Goal: Information Seeking & Learning: Find specific page/section

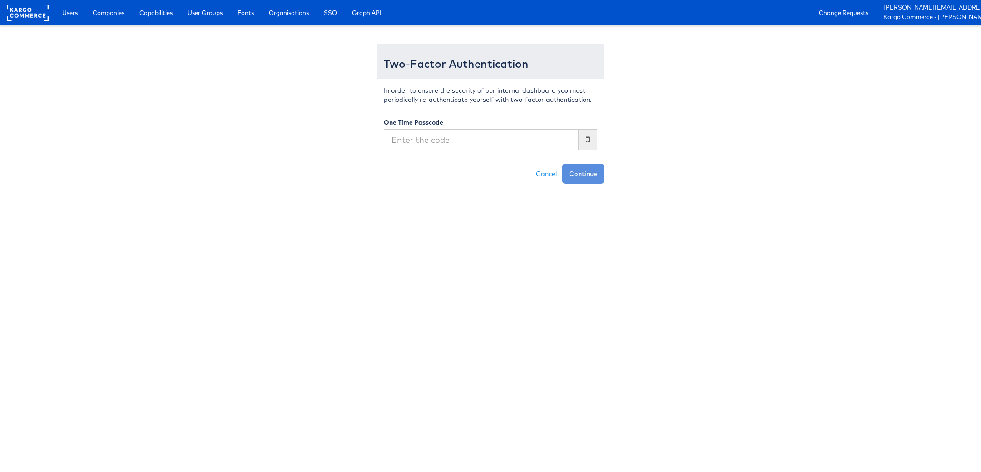
click at [462, 143] on input "text" at bounding box center [481, 139] width 195 height 21
type input "469364"
click at [562, 164] on button "Continue" at bounding box center [583, 174] width 42 height 20
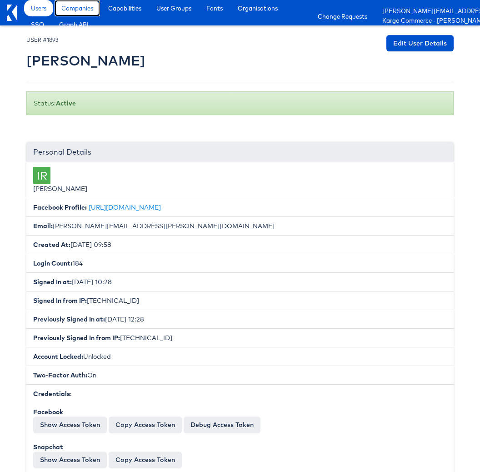
click at [76, 9] on span "Companies" at bounding box center [77, 8] width 32 height 9
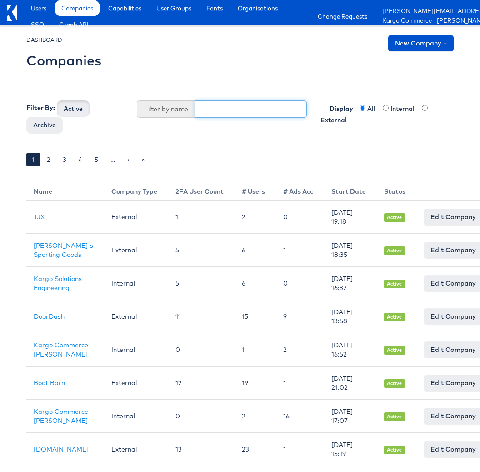
click at [209, 111] on input "text" at bounding box center [251, 108] width 112 height 17
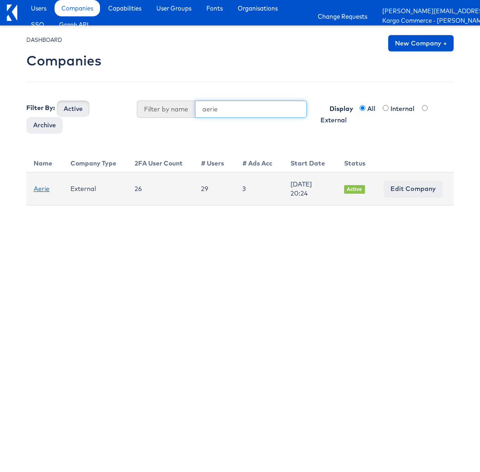
type input "aerie"
click at [44, 188] on link "Aerie" at bounding box center [42, 188] width 16 height 8
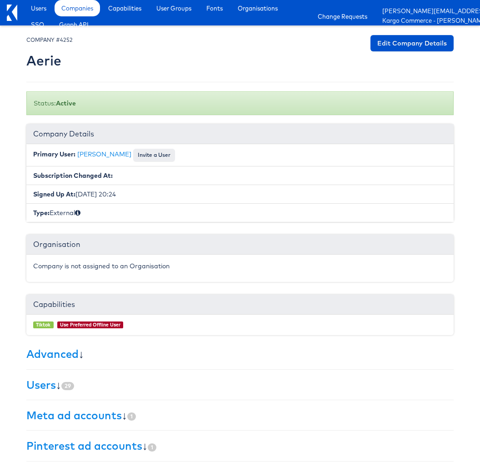
click at [69, 41] on small "COMPANY #4252" at bounding box center [49, 39] width 46 height 7
copy small "4252"
click at [41, 61] on h2 "Aerie" at bounding box center [49, 60] width 46 height 15
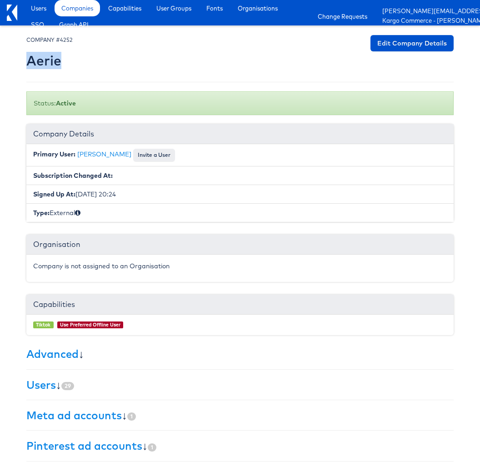
copy h2 "Aerie"
click at [78, 10] on span "Companies" at bounding box center [77, 8] width 32 height 9
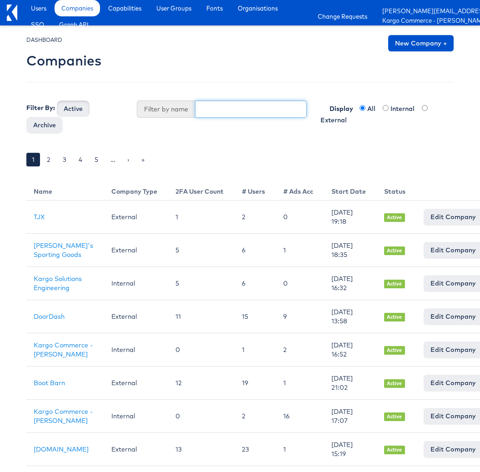
click at [203, 110] on input "text" at bounding box center [251, 108] width 112 height 17
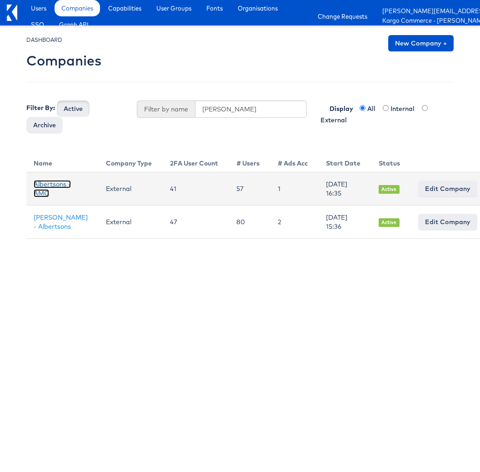
click at [43, 184] on link "Albertsons - AMC" at bounding box center [52, 188] width 37 height 17
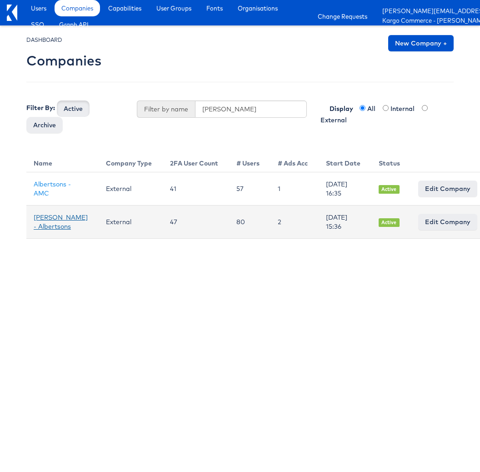
click at [45, 221] on td "[PERSON_NAME] - Albertsons" at bounding box center [62, 221] width 72 height 33
click at [45, 217] on link "[PERSON_NAME] - Albertsons" at bounding box center [61, 221] width 54 height 17
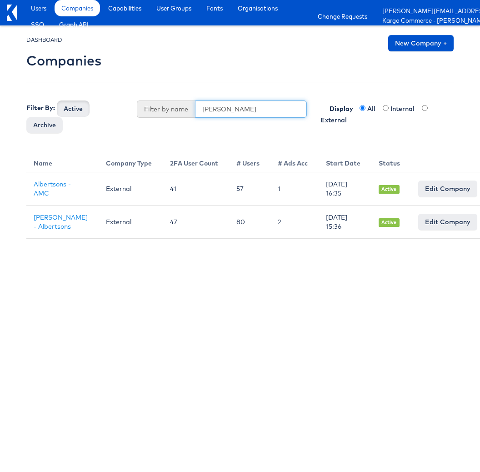
click at [228, 114] on input "alber" at bounding box center [251, 108] width 112 height 17
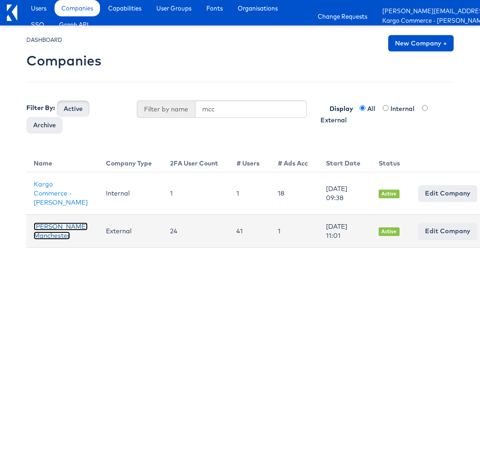
click at [42, 238] on link "Mccann Manchester" at bounding box center [61, 230] width 54 height 17
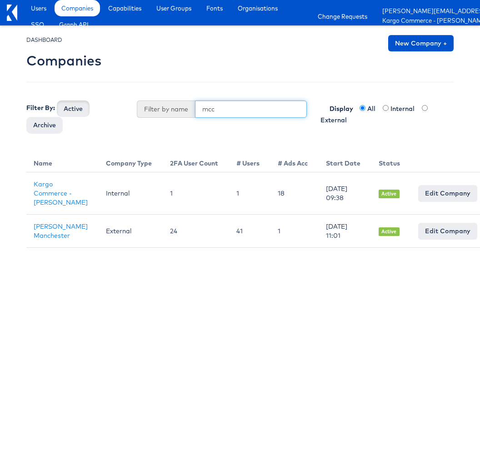
click at [204, 112] on input "mcc" at bounding box center [251, 108] width 112 height 17
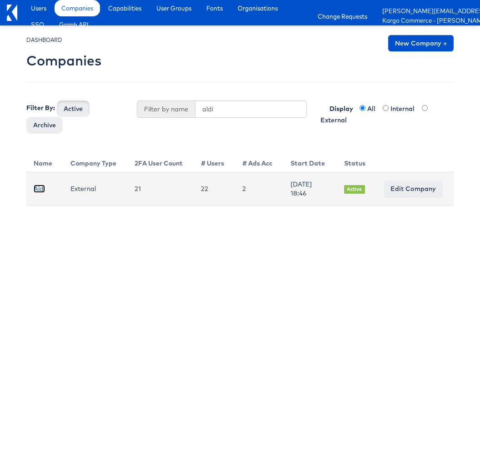
click at [40, 188] on link "Aldi" at bounding box center [39, 188] width 11 height 8
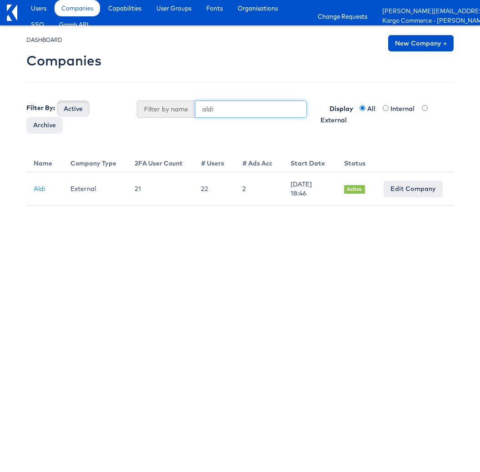
click at [228, 114] on input "aldi" at bounding box center [251, 108] width 112 height 17
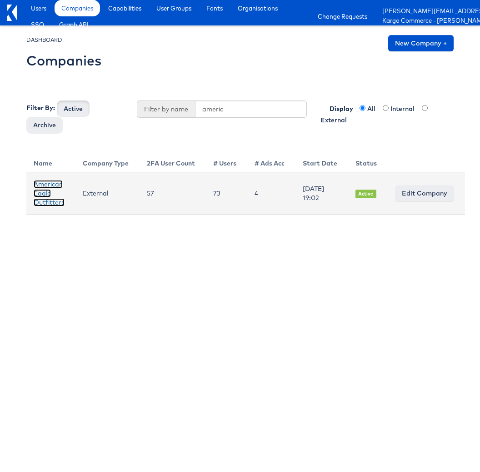
click at [50, 186] on link "American Eagle Outfitters" at bounding box center [49, 193] width 31 height 26
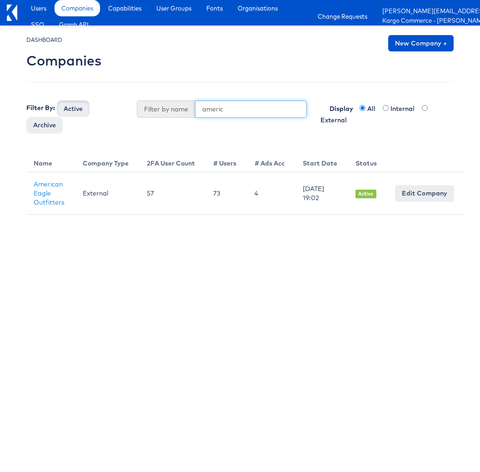
click at [217, 105] on input "americ" at bounding box center [251, 108] width 112 height 17
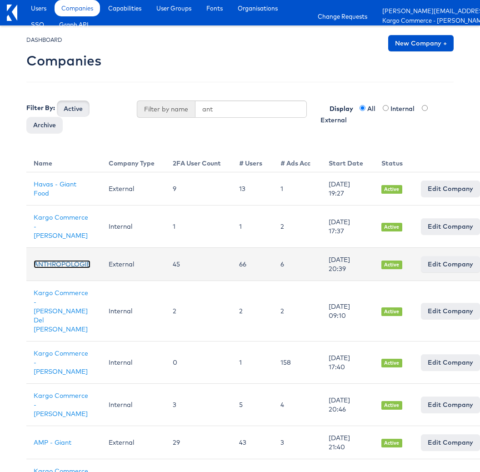
click at [69, 260] on link "ANTHROPOLOGIE" at bounding box center [62, 264] width 57 height 8
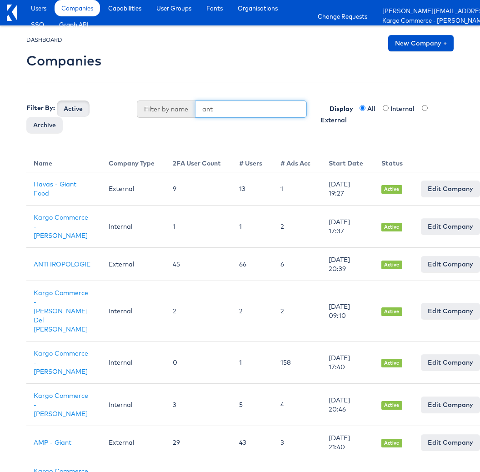
click at [228, 113] on input "ant" at bounding box center [251, 108] width 112 height 17
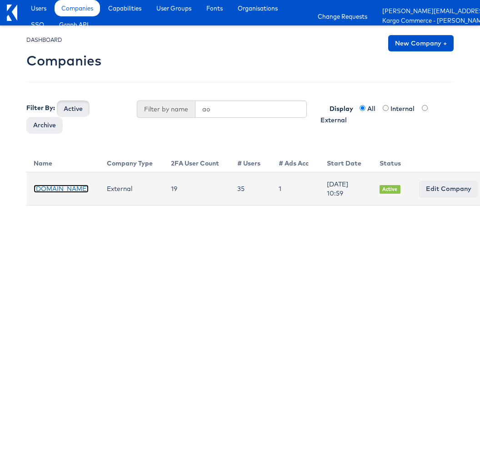
click at [49, 193] on link "ao.com" at bounding box center [61, 188] width 55 height 8
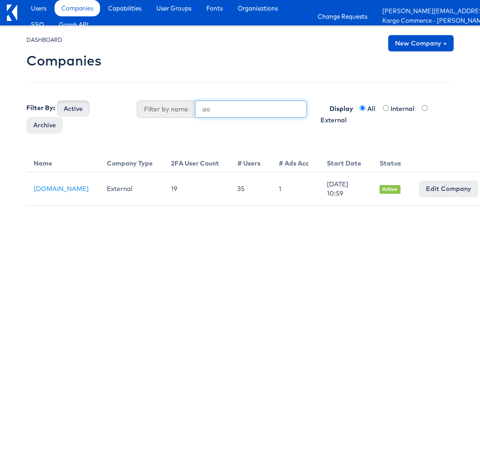
click at [214, 110] on input "ao" at bounding box center [251, 108] width 112 height 17
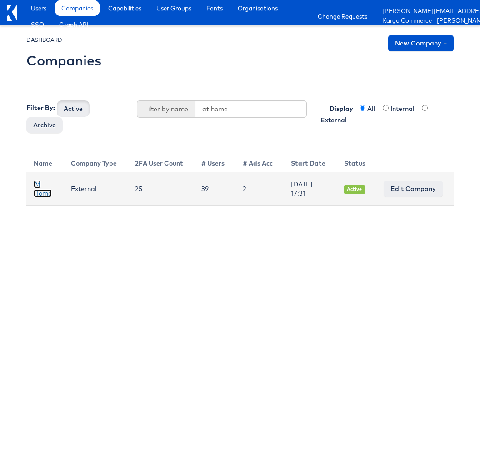
click at [39, 189] on link "At Home" at bounding box center [43, 188] width 18 height 17
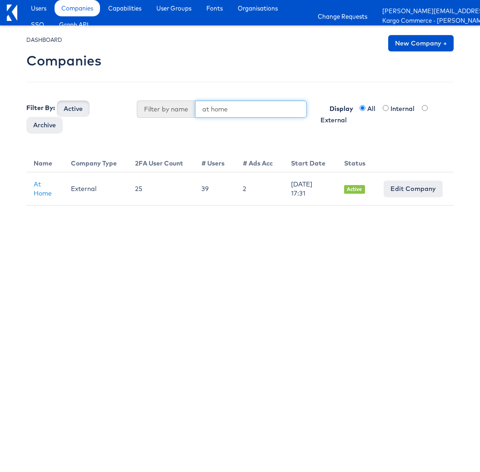
click at [206, 107] on input "at home" at bounding box center [251, 108] width 112 height 17
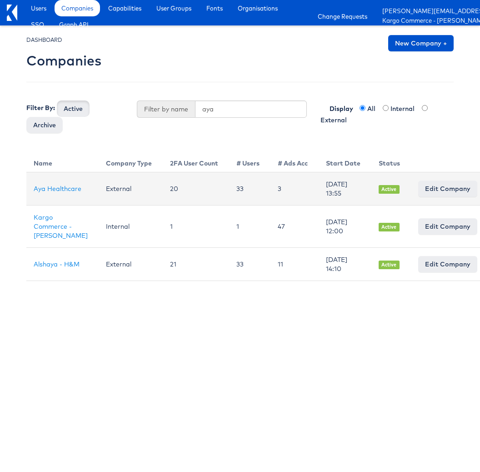
click at [45, 187] on td "Aya Healthcare" at bounding box center [62, 188] width 72 height 33
click at [39, 184] on link "Aya Healthcare" at bounding box center [58, 188] width 48 height 8
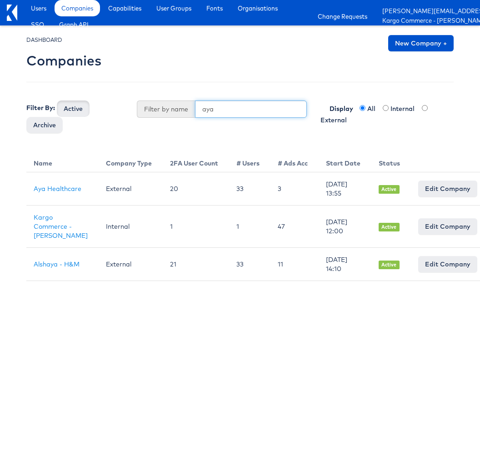
click at [218, 112] on input "aya" at bounding box center [251, 108] width 112 height 17
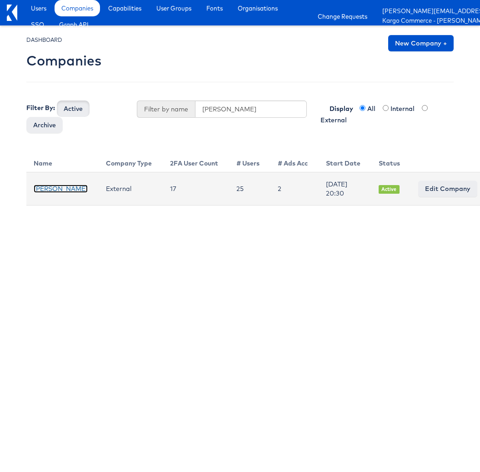
click at [43, 187] on link "Belk" at bounding box center [61, 188] width 54 height 8
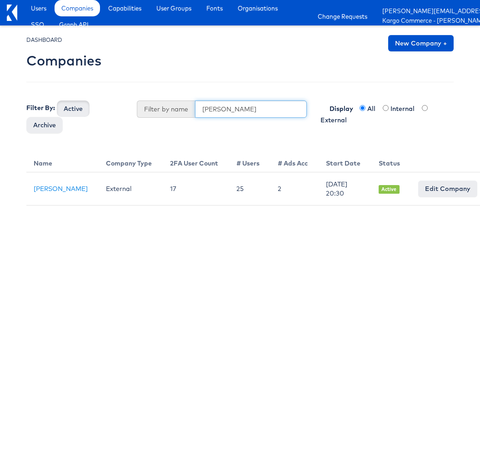
click at [201, 113] on input "belk" at bounding box center [251, 108] width 112 height 17
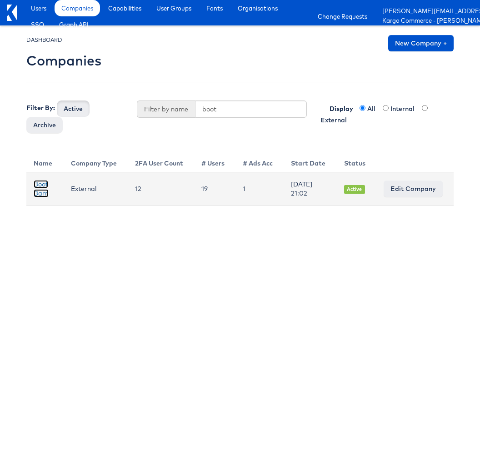
click at [40, 190] on link "Boot Barn" at bounding box center [41, 188] width 15 height 17
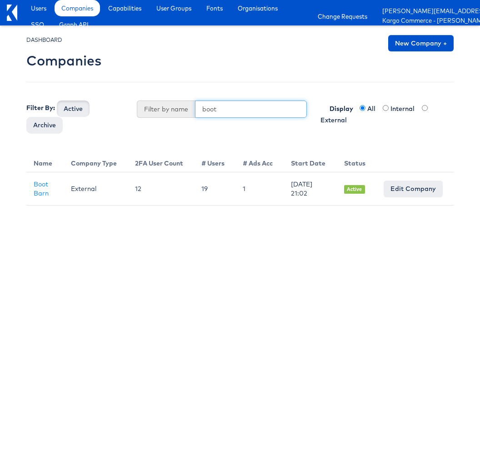
click at [216, 111] on input "boot" at bounding box center [251, 108] width 112 height 17
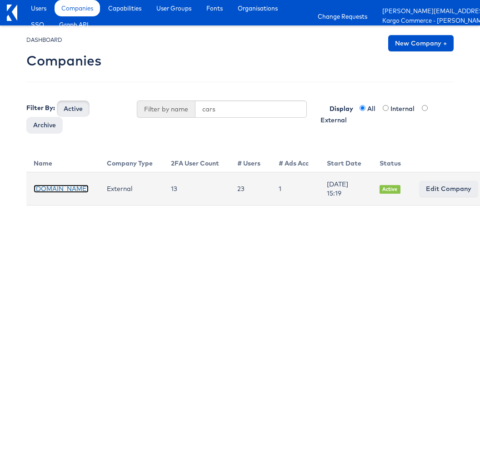
click at [43, 186] on link "Cars.com" at bounding box center [61, 188] width 55 height 8
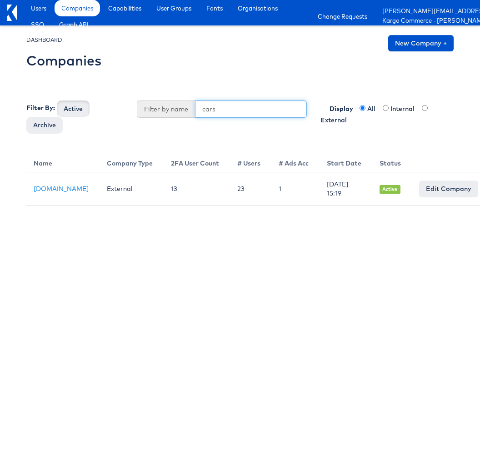
click at [205, 109] on input "cars" at bounding box center [251, 108] width 112 height 17
click at [206, 109] on input "cars" at bounding box center [251, 108] width 112 height 17
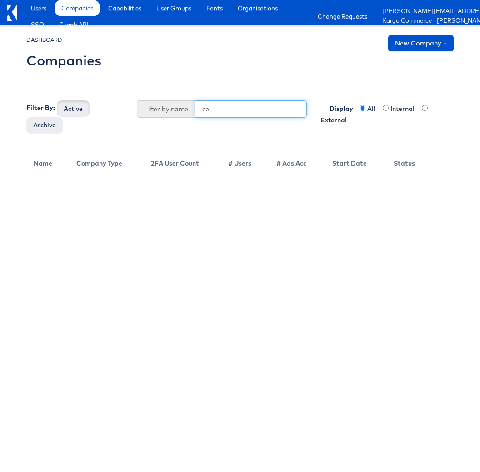
type input "c"
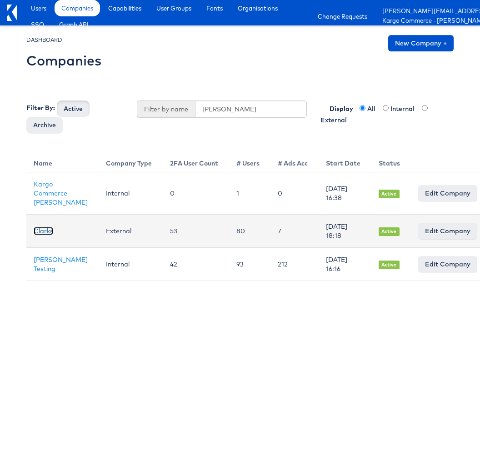
click at [43, 235] on link "Clarks" at bounding box center [44, 231] width 20 height 8
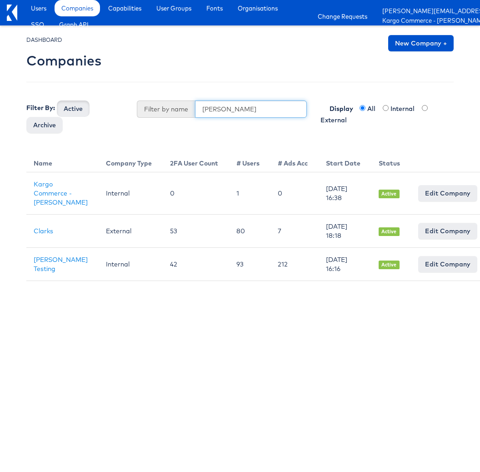
click at [217, 113] on input "clark" at bounding box center [251, 108] width 112 height 17
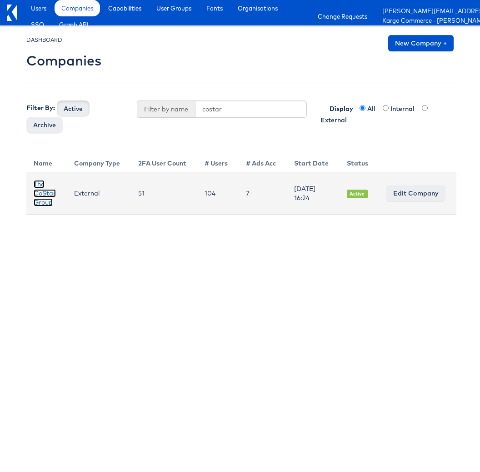
click at [49, 194] on link "The CoStar Group" at bounding box center [45, 193] width 22 height 26
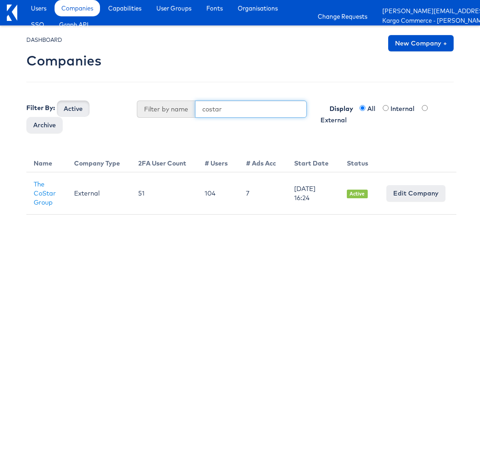
click at [210, 109] on input "costar" at bounding box center [251, 108] width 112 height 17
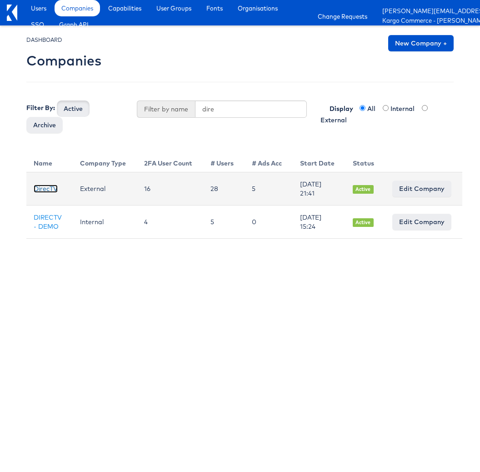
click at [47, 189] on link "DirecTV" at bounding box center [46, 188] width 24 height 8
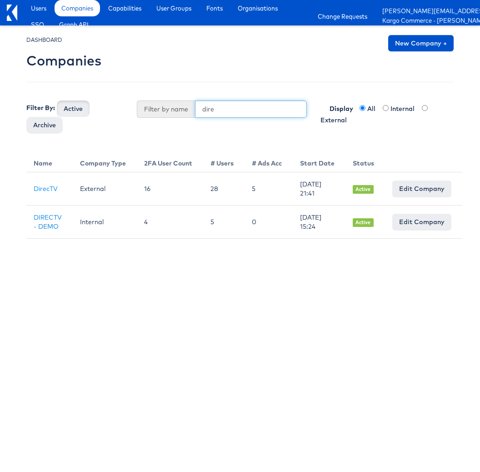
click at [211, 107] on input "dire" at bounding box center [251, 108] width 112 height 17
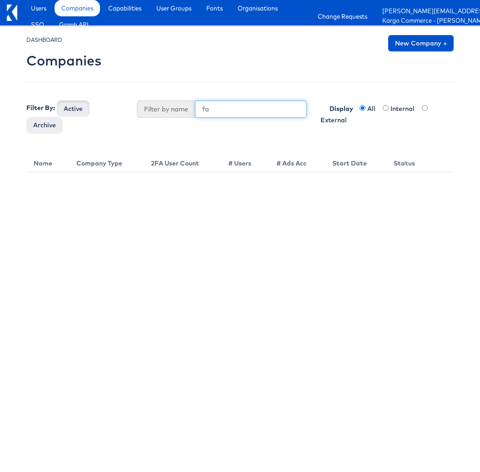
type input "f"
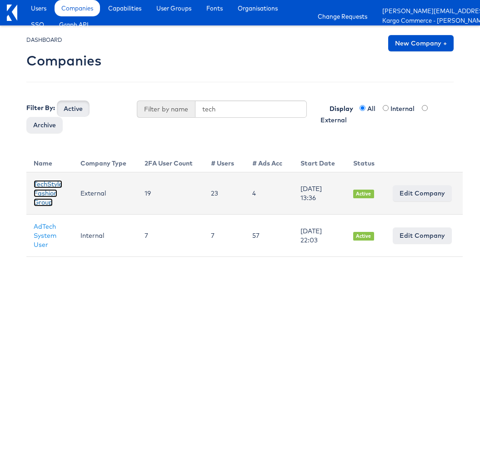
click at [50, 186] on link "TechStyle Fashion Group" at bounding box center [48, 193] width 29 height 26
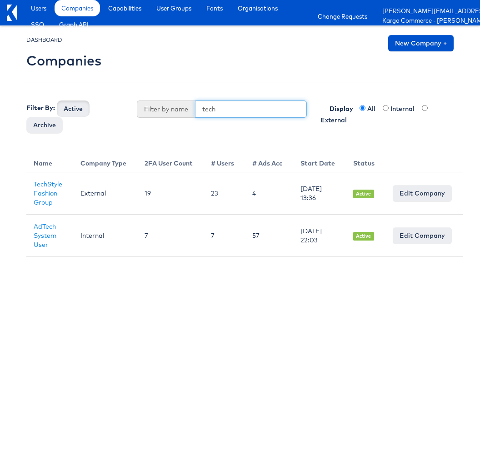
click at [214, 115] on input "tech" at bounding box center [251, 108] width 112 height 17
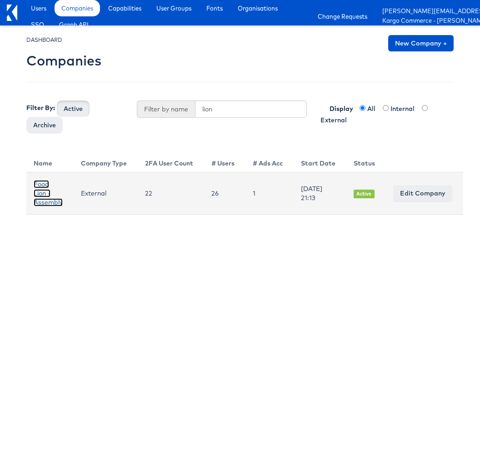
click at [37, 185] on link "Food Lion - Assembly" at bounding box center [48, 193] width 29 height 26
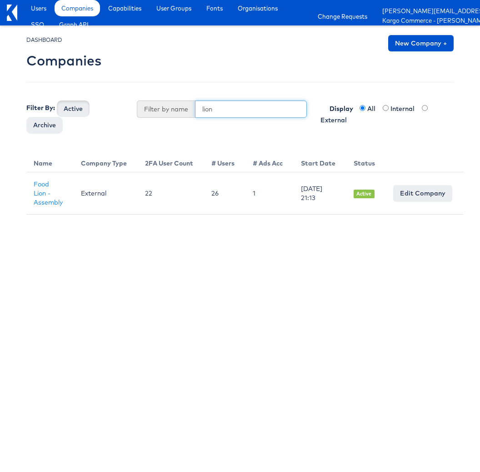
click at [210, 106] on input "lion" at bounding box center [251, 108] width 112 height 17
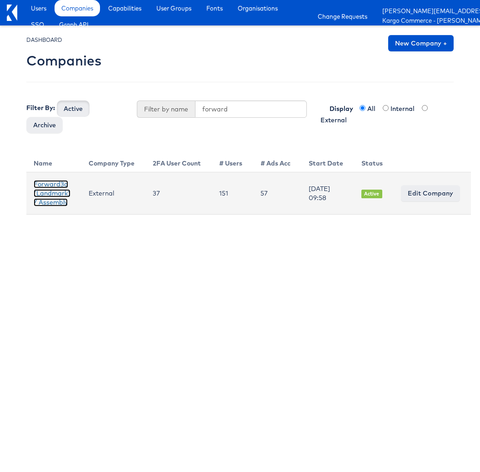
click at [55, 187] on link "Forward3d (Landmark) / Assembly" at bounding box center [52, 193] width 37 height 26
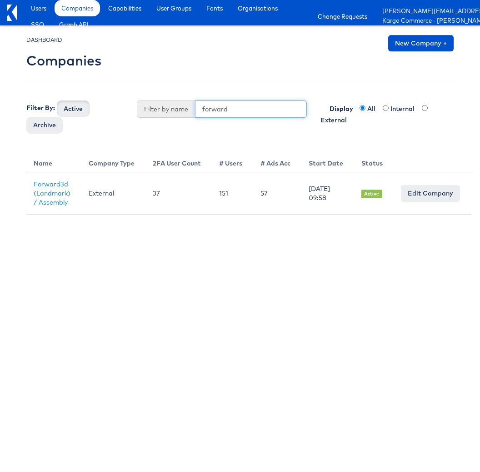
click at [218, 112] on input "forward" at bounding box center [251, 108] width 112 height 17
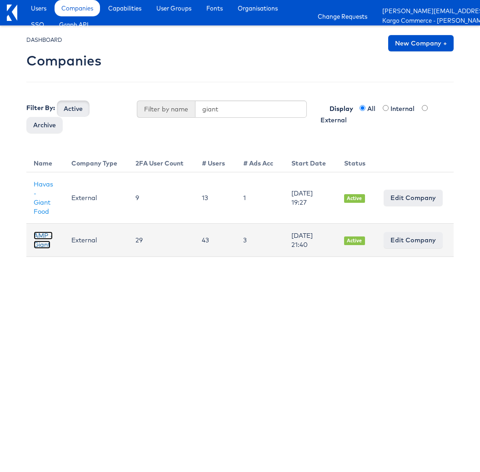
click at [40, 239] on link "AMP - Giant" at bounding box center [43, 239] width 19 height 17
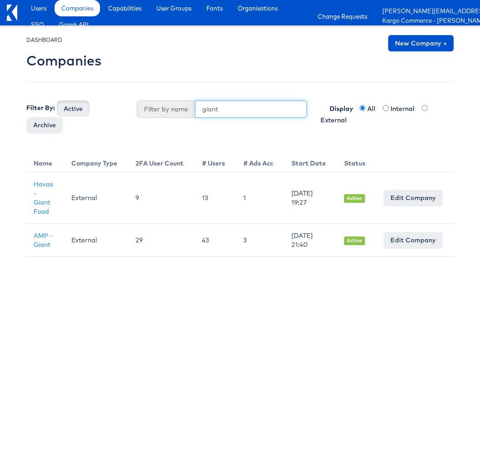
click at [212, 108] on input "giant" at bounding box center [251, 108] width 112 height 17
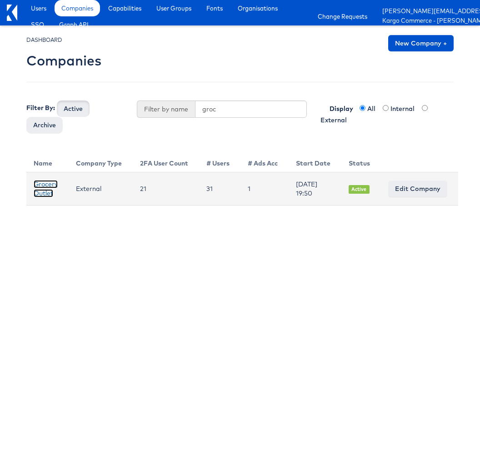
click at [48, 192] on link "Grocery Outlet" at bounding box center [46, 188] width 24 height 17
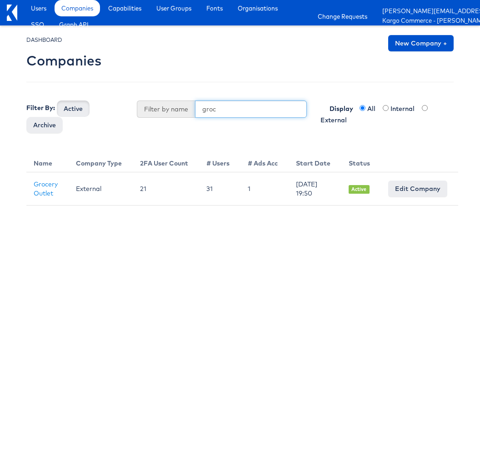
click at [209, 111] on input "groc" at bounding box center [251, 108] width 112 height 17
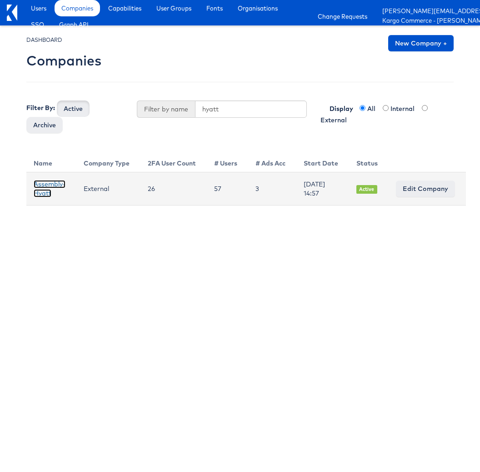
click at [50, 184] on link "Assembly-Hyatt" at bounding box center [50, 188] width 32 height 17
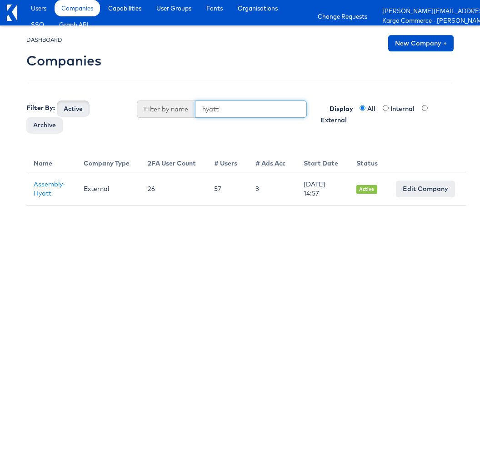
click at [214, 110] on input "hyatt" at bounding box center [251, 108] width 112 height 17
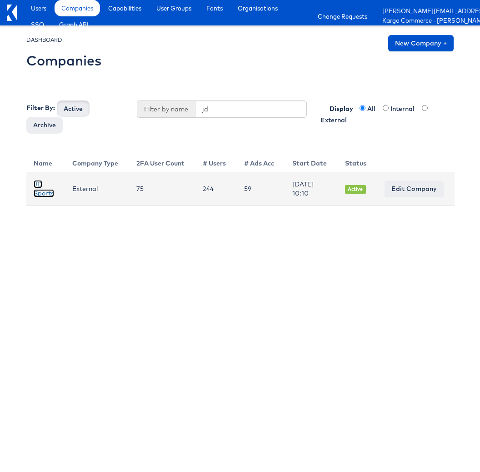
click at [39, 190] on link "JD Sports" at bounding box center [44, 188] width 20 height 17
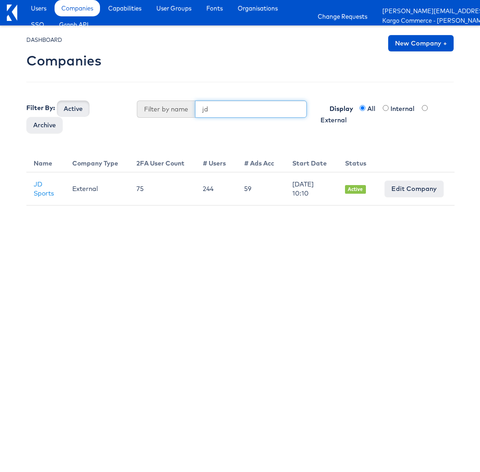
click at [210, 104] on input "jd" at bounding box center [251, 108] width 112 height 17
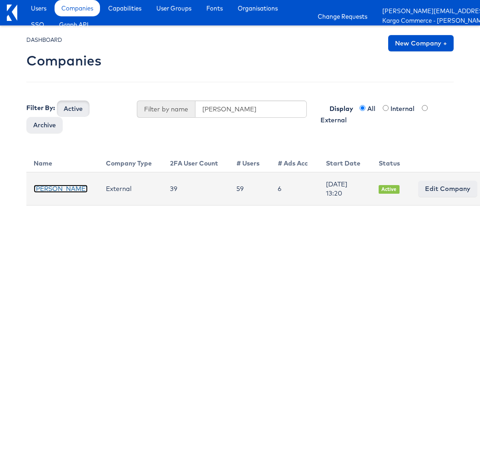
click at [39, 189] on link "John Lewis" at bounding box center [61, 188] width 54 height 8
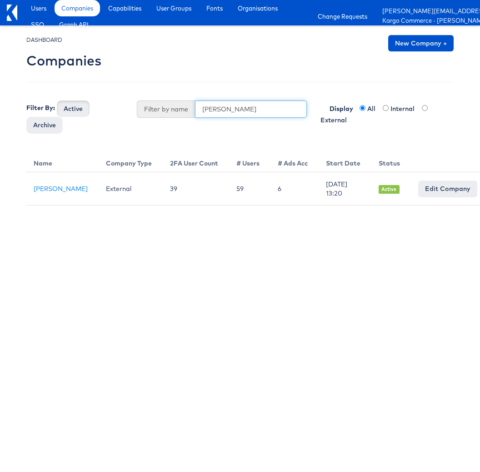
click at [217, 112] on input "john l" at bounding box center [251, 108] width 112 height 17
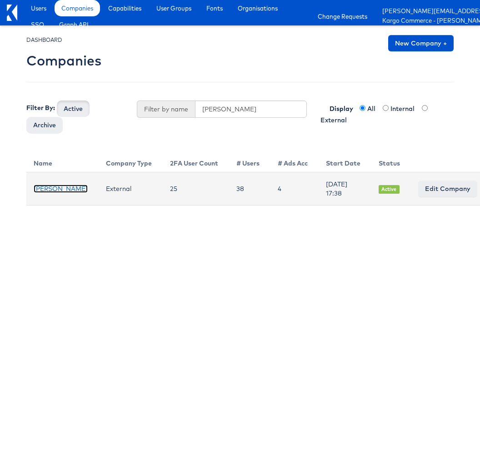
click at [41, 188] on link "Jules" at bounding box center [61, 188] width 54 height 8
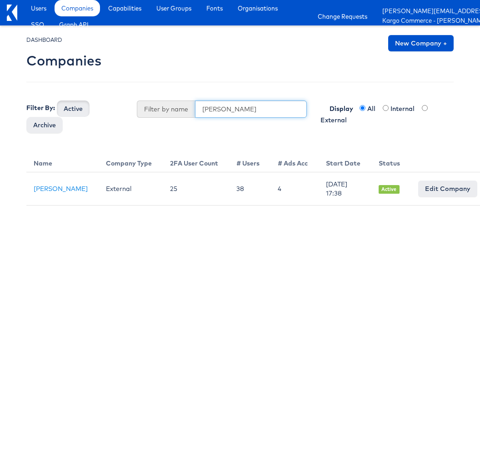
click at [214, 110] on input "jules" at bounding box center [251, 108] width 112 height 17
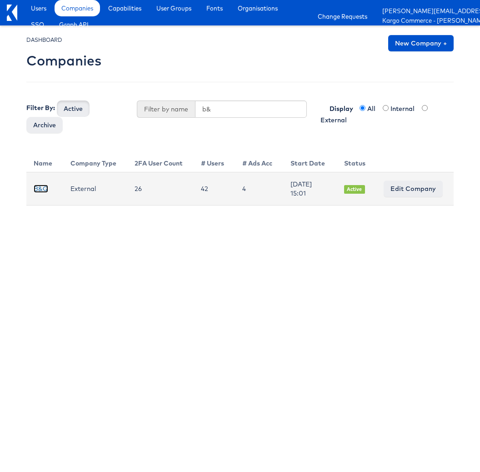
click at [40, 188] on link "B&Q" at bounding box center [41, 188] width 15 height 8
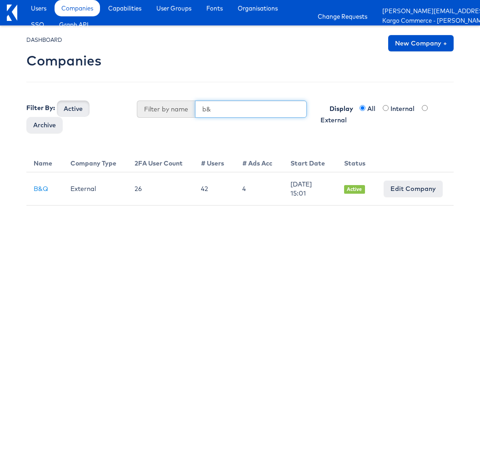
click at [218, 115] on input "b&" at bounding box center [251, 108] width 112 height 17
click at [218, 106] on input "b&" at bounding box center [251, 108] width 112 height 17
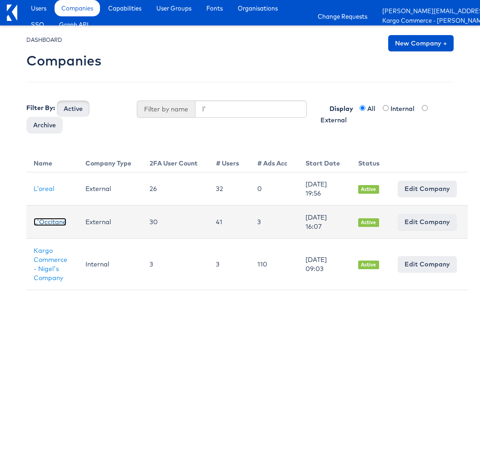
click at [48, 226] on link "L'Occitane" at bounding box center [50, 222] width 33 height 8
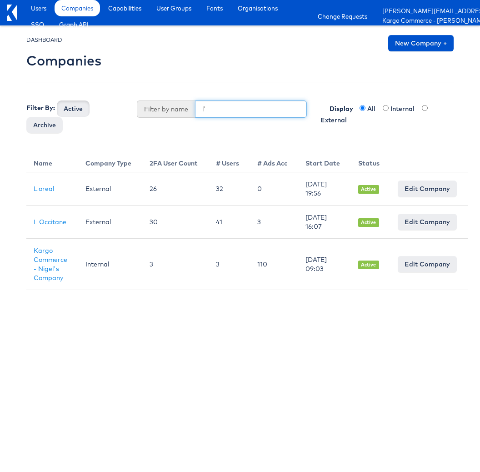
click at [209, 106] on input "l'" at bounding box center [251, 108] width 112 height 17
drag, startPoint x: 217, startPoint y: 105, endPoint x: 198, endPoint y: 107, distance: 18.7
click at [198, 107] on input "l'" at bounding box center [251, 108] width 112 height 17
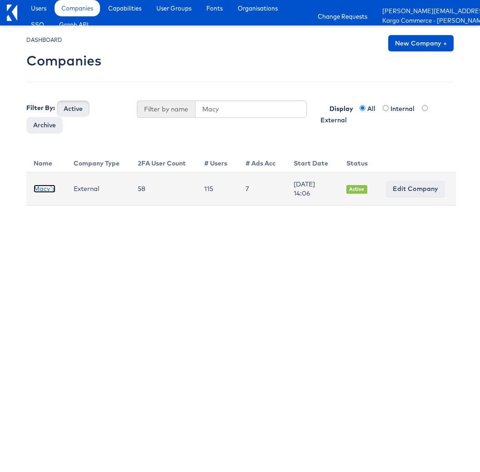
click at [42, 192] on link "Macy's" at bounding box center [45, 188] width 22 height 8
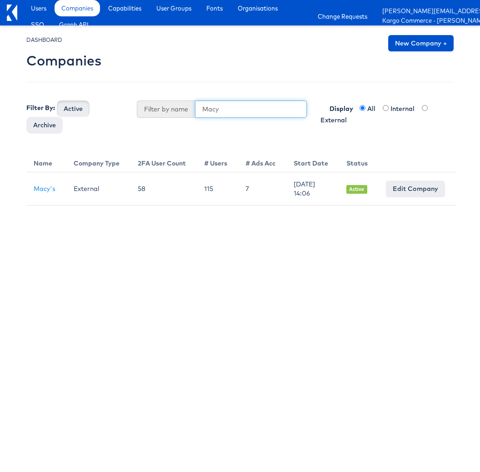
click at [225, 113] on input "Macy" at bounding box center [251, 108] width 112 height 17
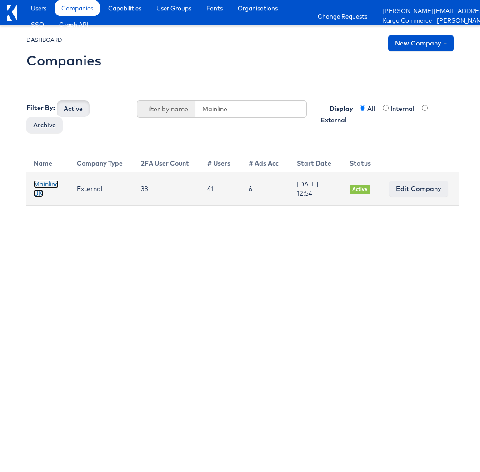
click at [41, 181] on link "Mainline UK" at bounding box center [46, 188] width 25 height 17
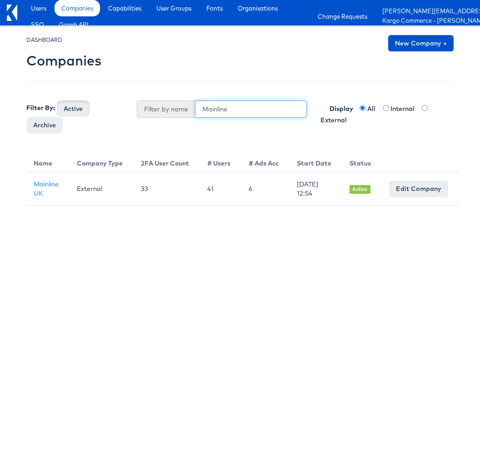
click at [255, 114] on input "Mainline" at bounding box center [251, 108] width 112 height 17
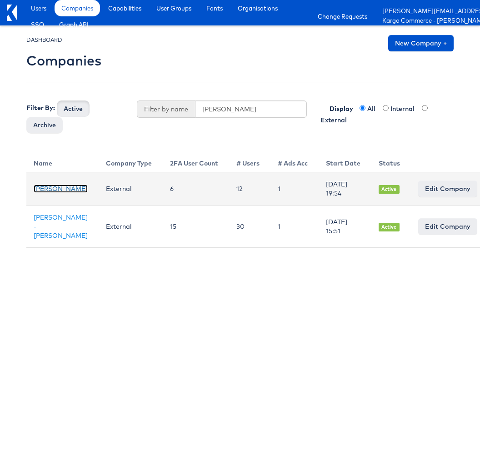
click at [45, 184] on link "Mason - Risewell" at bounding box center [61, 188] width 54 height 8
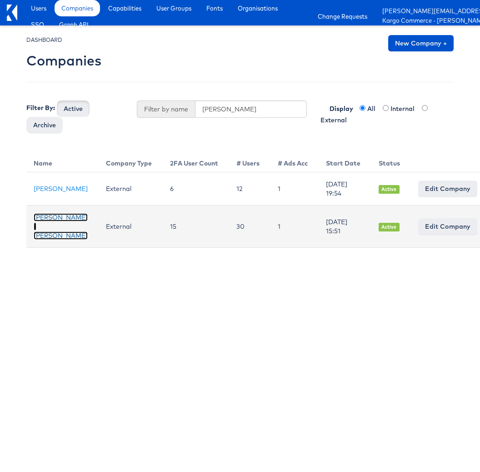
click at [45, 237] on link "Mason - Alexis Bittar" at bounding box center [61, 226] width 54 height 26
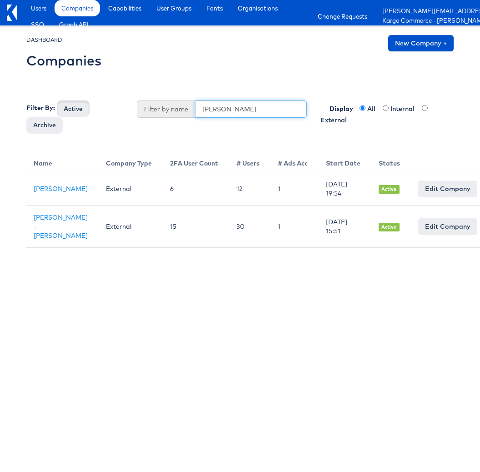
click at [225, 110] on input "Mason" at bounding box center [251, 108] width 112 height 17
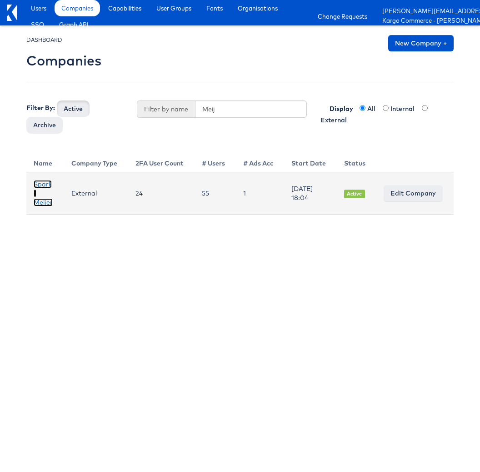
click at [49, 185] on link "Spark - Meijer" at bounding box center [43, 193] width 19 height 26
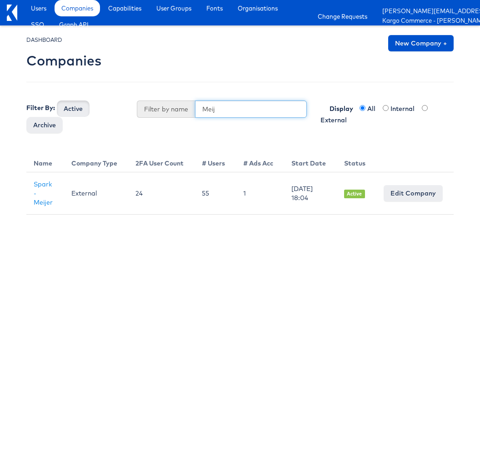
click at [209, 106] on input "Meij" at bounding box center [251, 108] width 112 height 17
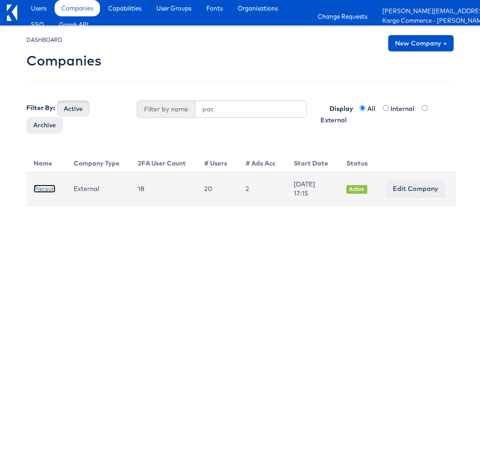
click at [51, 190] on link "Pacsun" at bounding box center [45, 188] width 22 height 8
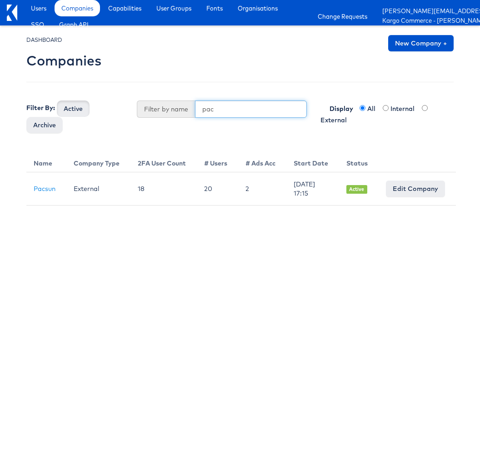
click at [224, 111] on input "pac" at bounding box center [251, 108] width 112 height 17
click at [223, 111] on input "pac" at bounding box center [251, 108] width 112 height 17
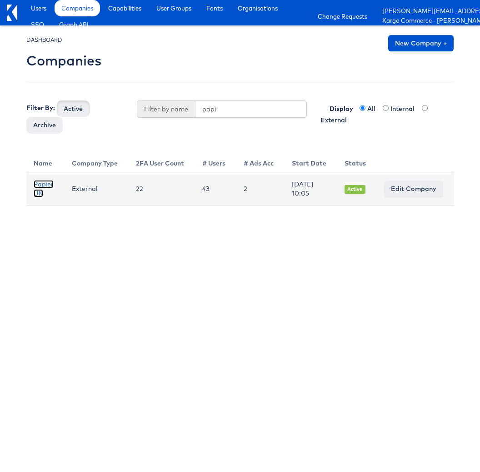
click at [42, 183] on link "Papier UK" at bounding box center [44, 188] width 20 height 17
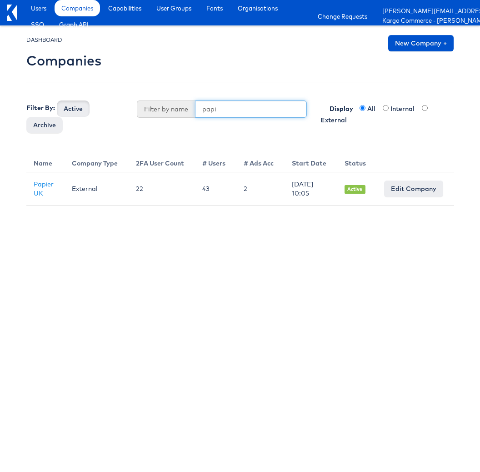
click at [233, 104] on input "papi" at bounding box center [251, 108] width 112 height 17
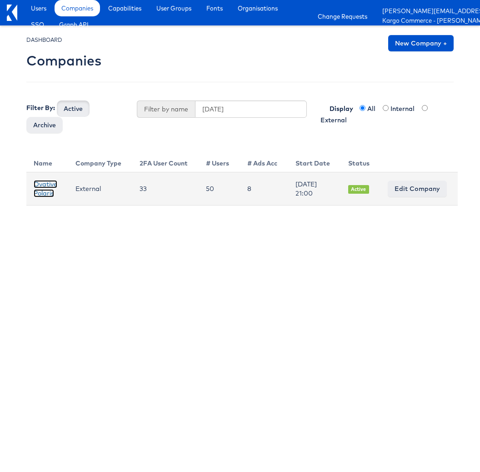
click at [40, 191] on link "Ovative Polaris" at bounding box center [46, 188] width 24 height 17
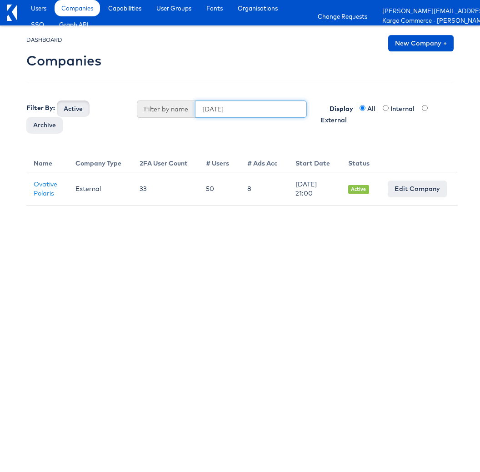
click at [242, 117] on div "Filter By: Active Archive Filter by name pola Display All Internal External" at bounding box center [240, 116] width 441 height 33
click at [241, 114] on input "pola" at bounding box center [251, 108] width 112 height 17
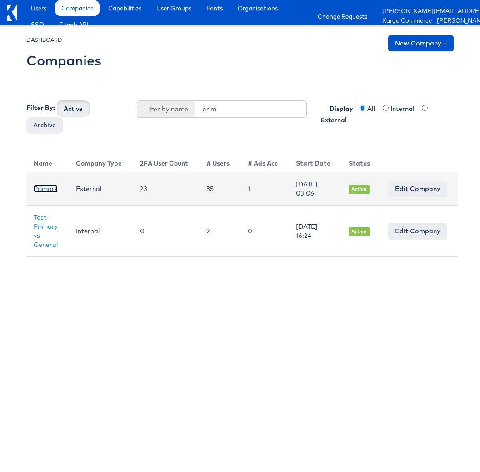
click at [42, 193] on link "Primark" at bounding box center [46, 188] width 24 height 8
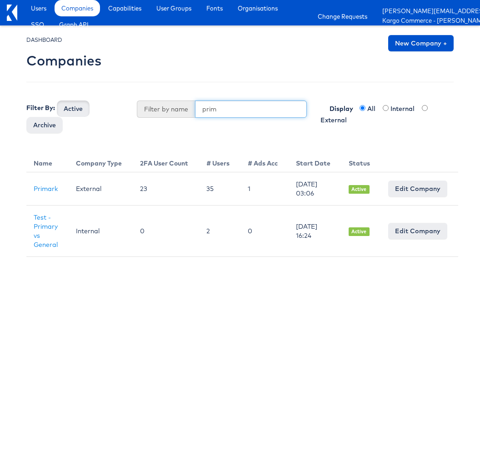
click at [229, 111] on input "prim" at bounding box center [251, 108] width 112 height 17
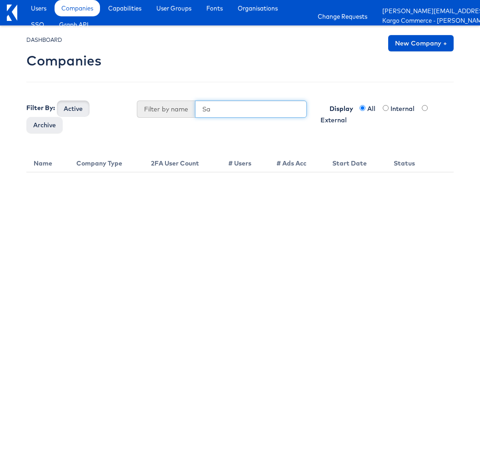
type input "S"
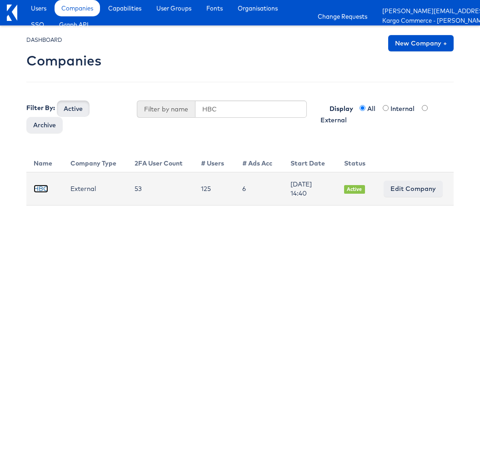
click at [41, 189] on link "HBC" at bounding box center [41, 188] width 15 height 8
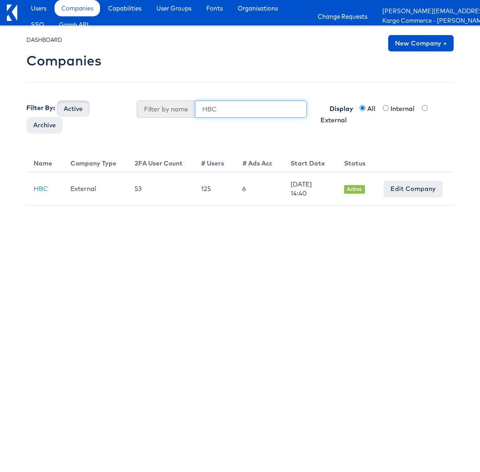
click at [217, 109] on input "HBC" at bounding box center [251, 108] width 112 height 17
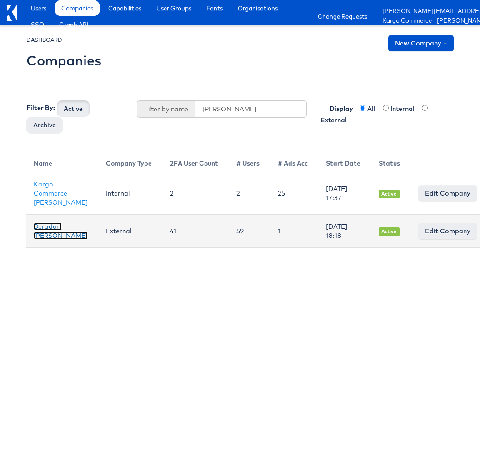
click at [46, 237] on link "Bergdorf Goodman" at bounding box center [61, 230] width 54 height 17
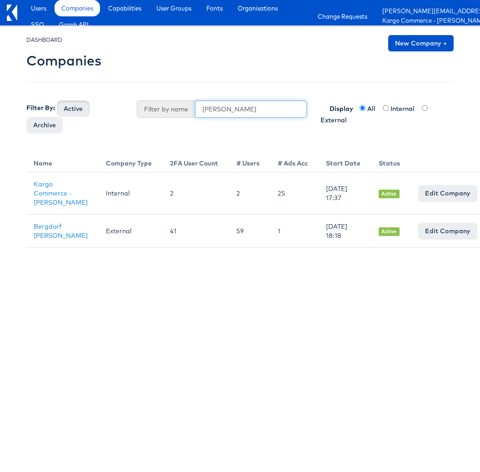
click at [212, 107] on input "berg" at bounding box center [251, 108] width 112 height 17
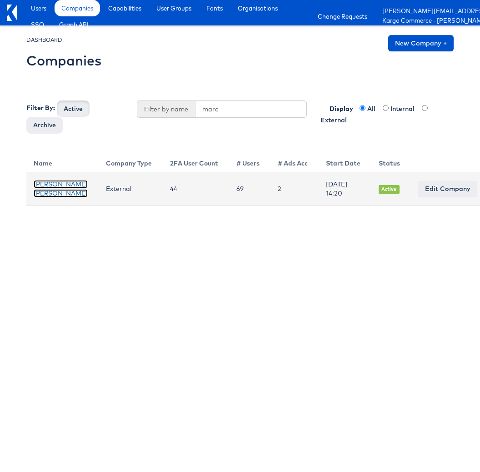
click at [44, 184] on link "Neiman Marcus" at bounding box center [61, 188] width 54 height 17
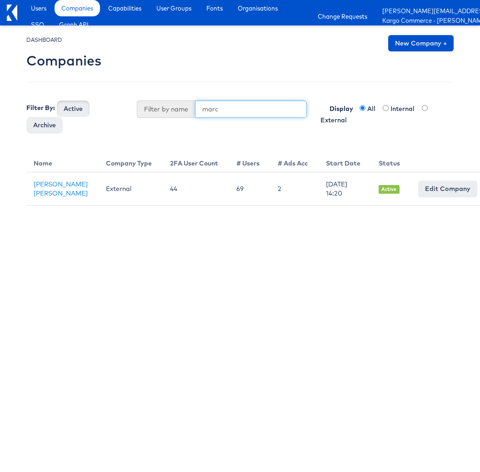
drag, startPoint x: 244, startPoint y: 110, endPoint x: 199, endPoint y: 110, distance: 45.9
click at [199, 110] on input "marc" at bounding box center [251, 108] width 112 height 17
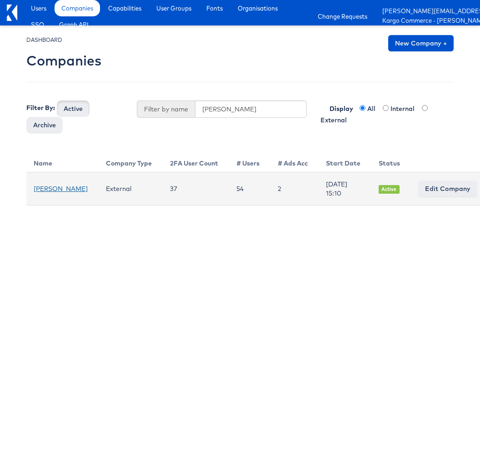
click at [43, 192] on td "Steve Madden" at bounding box center [62, 188] width 72 height 33
click at [42, 191] on link "Steve Madden" at bounding box center [61, 188] width 54 height 8
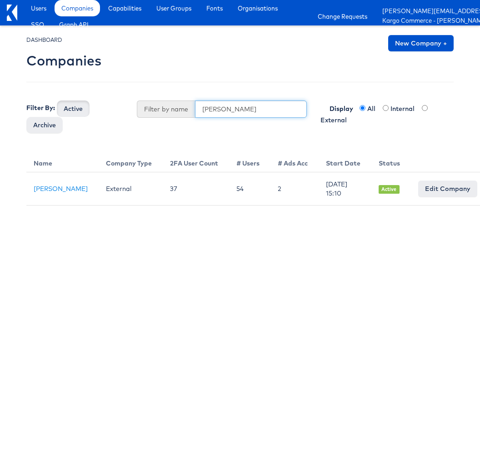
click at [224, 107] on input "steve" at bounding box center [251, 108] width 112 height 17
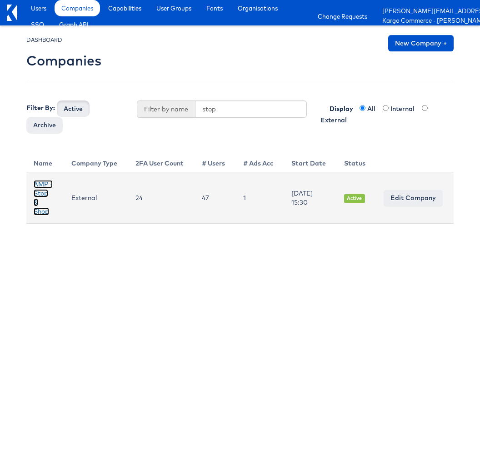
click at [40, 191] on link "AMP - Stop & Shop" at bounding box center [43, 197] width 19 height 35
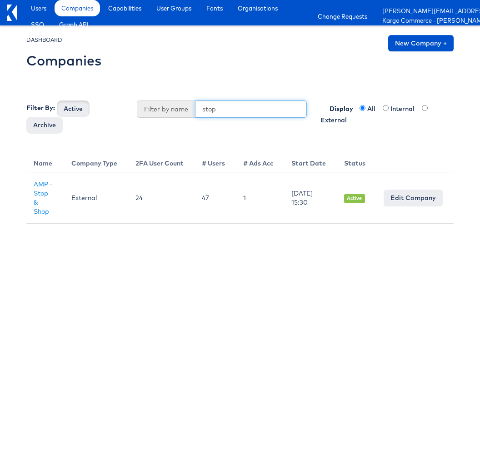
click at [214, 105] on input "stop" at bounding box center [251, 108] width 112 height 17
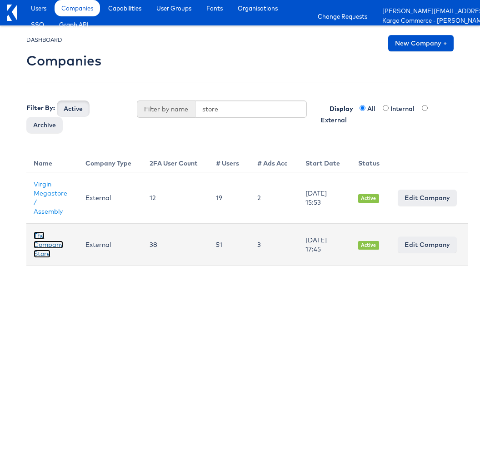
click at [38, 242] on link "The Company Store" at bounding box center [49, 244] width 30 height 26
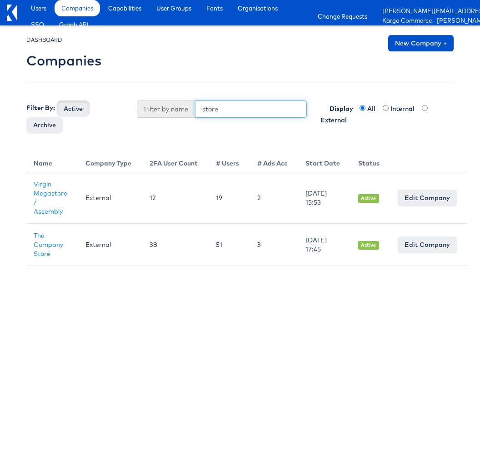
click at [231, 100] on input "store" at bounding box center [251, 108] width 112 height 17
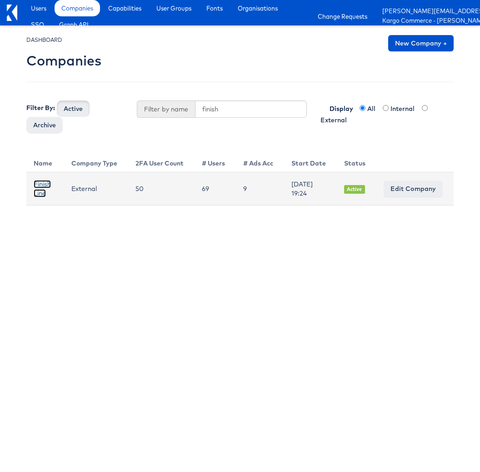
click at [39, 185] on link "Finish Line" at bounding box center [42, 188] width 17 height 17
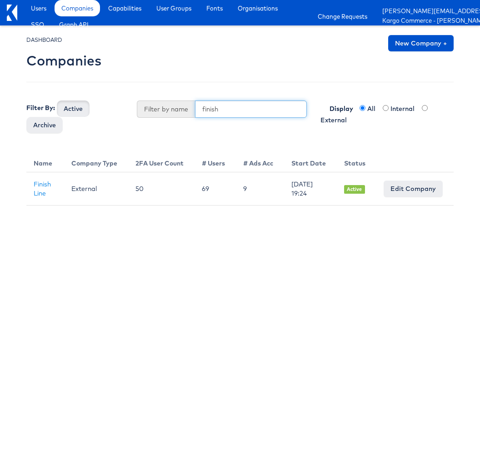
click at [215, 110] on input "finish" at bounding box center [251, 108] width 112 height 17
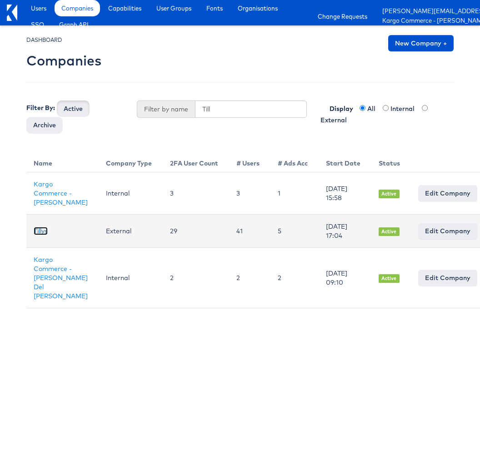
click at [42, 235] on link "Tillys" at bounding box center [41, 231] width 14 height 8
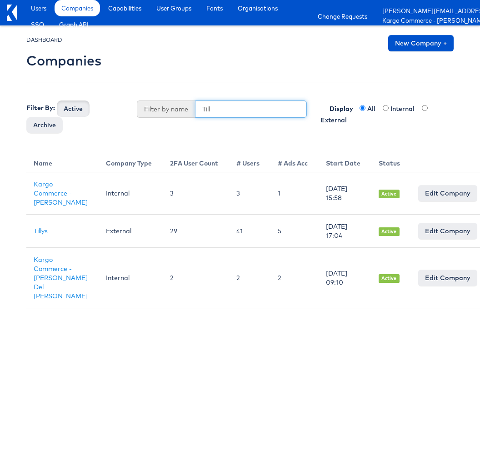
click at [224, 110] on input "Till" at bounding box center [251, 108] width 112 height 17
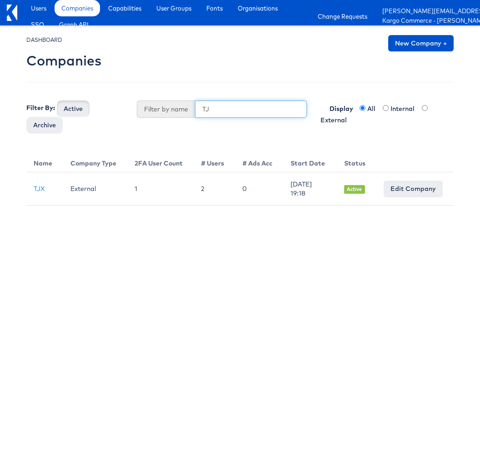
type input "T"
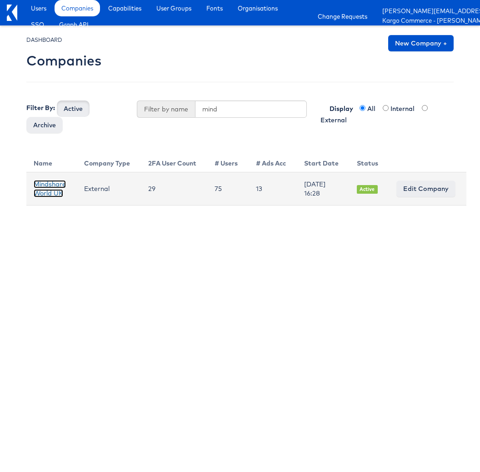
click at [45, 189] on link "Mindshare World UK" at bounding box center [50, 188] width 32 height 17
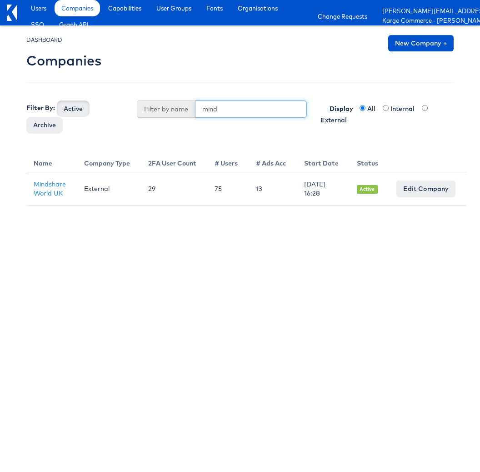
click at [211, 103] on input "mind" at bounding box center [251, 108] width 112 height 17
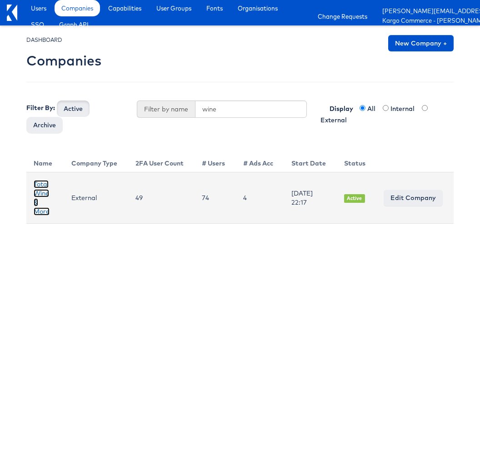
click at [41, 190] on link "Total Wine & More" at bounding box center [42, 197] width 16 height 35
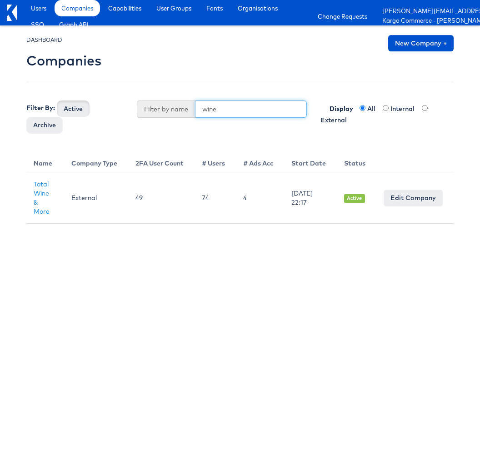
click at [207, 105] on input "wine" at bounding box center [251, 108] width 112 height 17
click at [57, 100] on button "Active" at bounding box center [73, 108] width 33 height 16
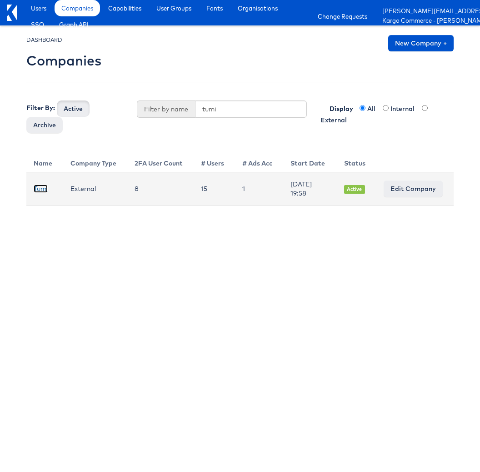
click at [43, 187] on link "Tumi" at bounding box center [41, 188] width 14 height 8
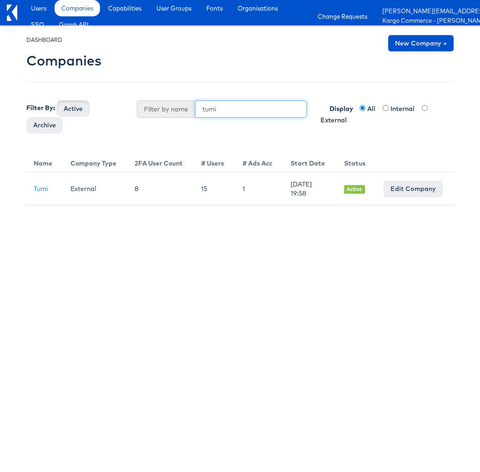
click at [209, 106] on input "tumi" at bounding box center [251, 108] width 112 height 17
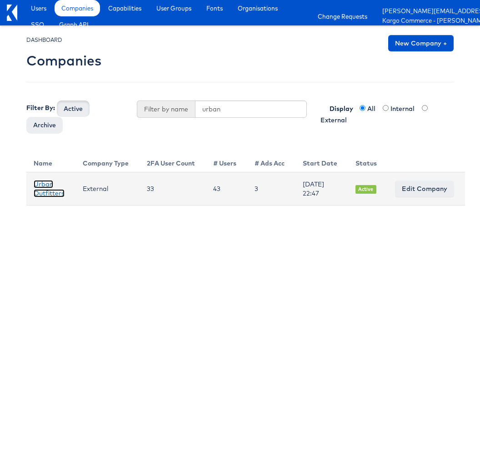
click at [42, 194] on link "Urban Outfitters" at bounding box center [49, 188] width 31 height 17
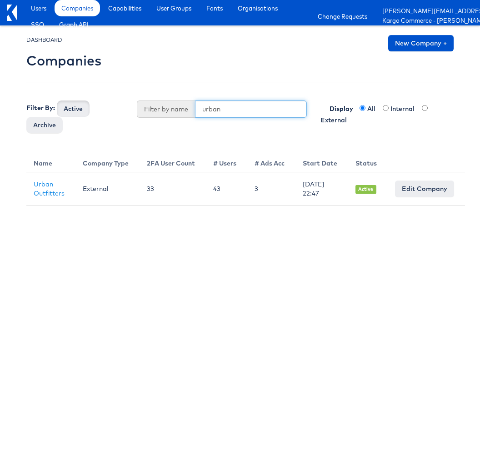
click at [212, 111] on input "urban" at bounding box center [251, 108] width 112 height 17
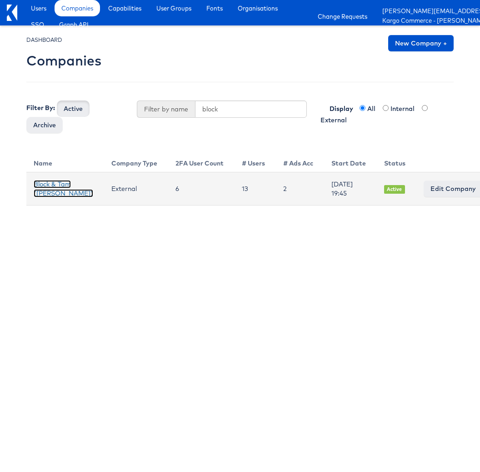
click at [45, 180] on link "Block & Tam (Veronica Beard)" at bounding box center [64, 188] width 60 height 17
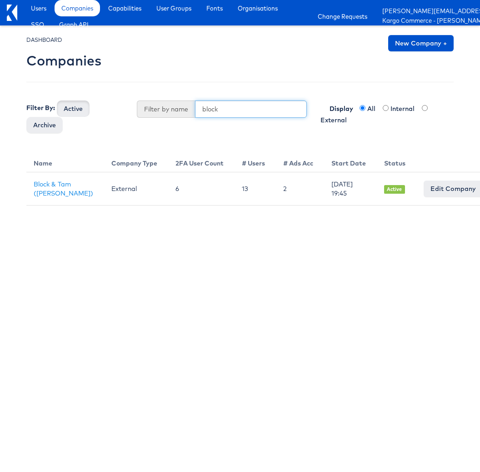
click at [226, 108] on input "block" at bounding box center [251, 108] width 112 height 17
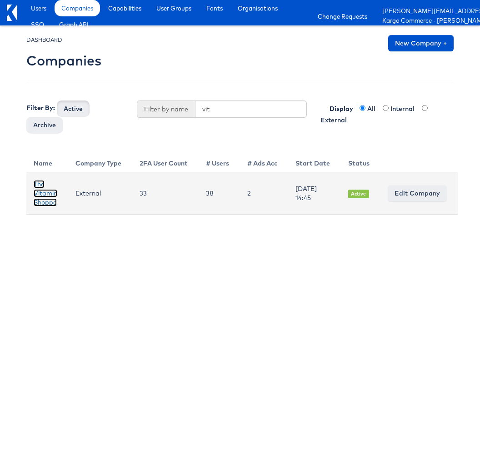
click at [45, 195] on link "The Vitamin Shoppe" at bounding box center [46, 193] width 24 height 26
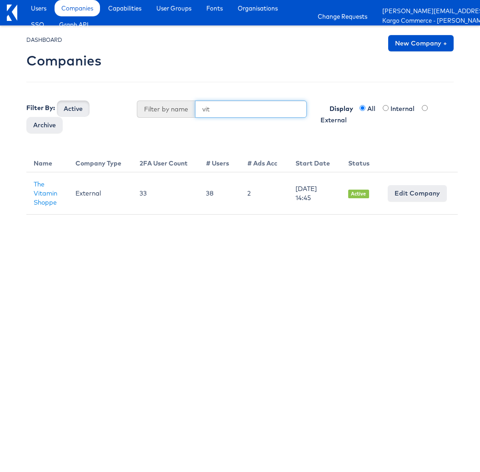
click at [215, 113] on input "vit" at bounding box center [251, 108] width 112 height 17
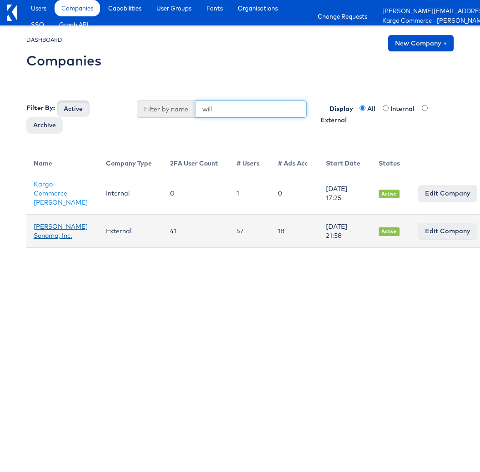
type input "will"
click at [42, 234] on link "Williams Sonoma, Inc." at bounding box center [61, 230] width 54 height 17
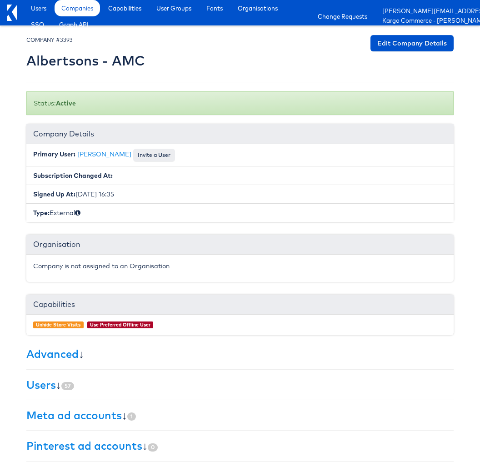
click at [65, 40] on small "COMPANY #3393" at bounding box center [49, 39] width 46 height 7
copy small "3393"
click at [128, 59] on h2 "Albertsons - AMC" at bounding box center [85, 60] width 119 height 15
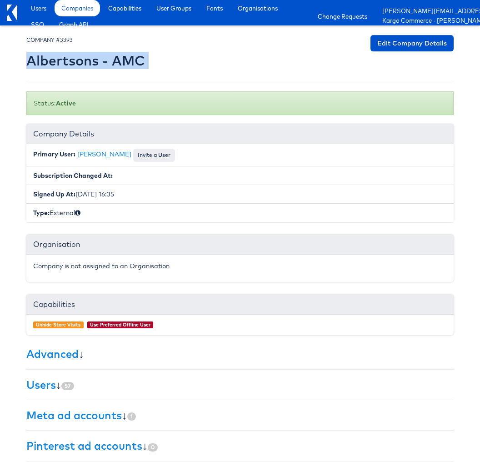
click at [128, 59] on h2 "Albertsons - AMC" at bounding box center [85, 60] width 119 height 15
copy div "Albertsons - AMC Edit Company Details"
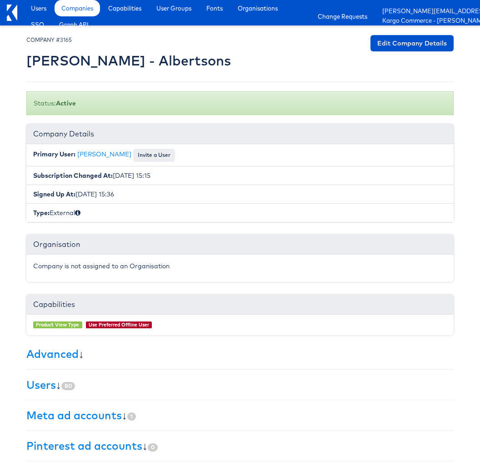
click at [66, 40] on small "COMPANY #3165" at bounding box center [48, 39] width 45 height 7
copy small "3165"
click at [95, 65] on h2 "[PERSON_NAME] - Albertsons" at bounding box center [128, 60] width 204 height 15
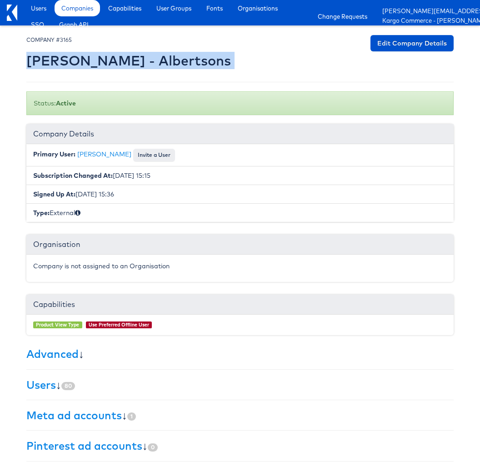
click at [95, 65] on h2 "Merkle - Albertsons" at bounding box center [128, 60] width 204 height 15
click at [95, 60] on h2 "Merkle - Albertsons" at bounding box center [128, 60] width 204 height 15
drag, startPoint x: 86, startPoint y: 60, endPoint x: 154, endPoint y: 61, distance: 68.1
click at [154, 61] on h2 "Merkle - Albertsons" at bounding box center [128, 60] width 204 height 15
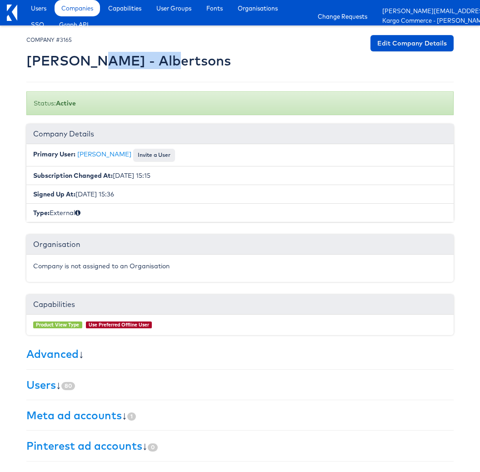
copy h2 "Albertsons"
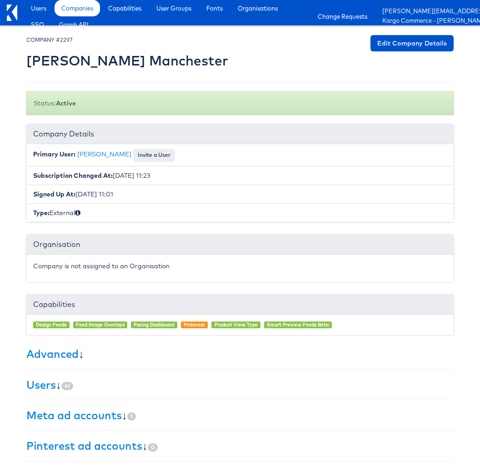
click at [66, 38] on small "COMPANY #2297" at bounding box center [49, 39] width 46 height 7
copy small "2297"
click at [76, 63] on h2 "Mccann Manchester" at bounding box center [127, 60] width 202 height 15
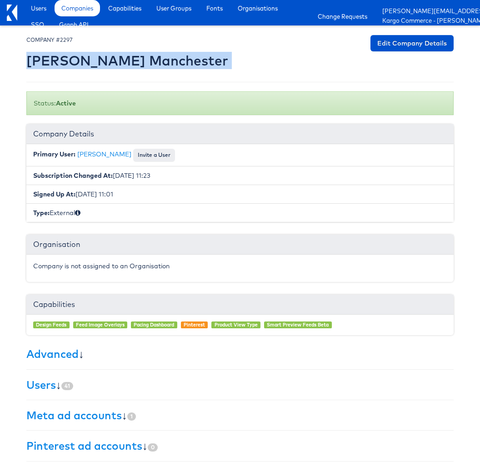
click at [76, 63] on h2 "Mccann Manchester" at bounding box center [127, 60] width 202 height 15
copy div "Mccann Manchester Edit Company Details"
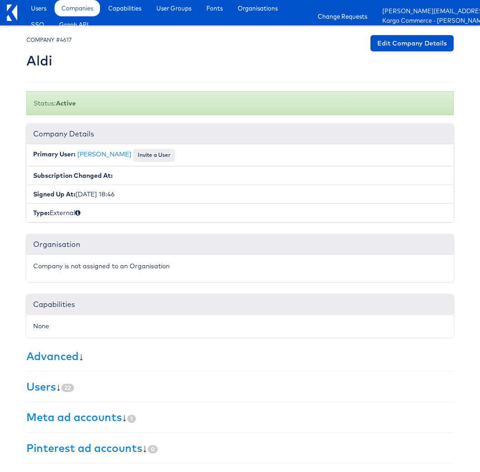
click at [65, 39] on small "COMPANY #4617" at bounding box center [48, 39] width 45 height 7
copy small "4617"
click at [40, 63] on h2 "Aldi" at bounding box center [48, 60] width 45 height 15
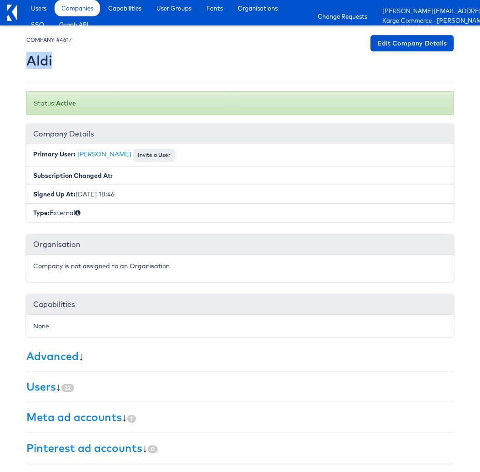
copy h2 "Aldi"
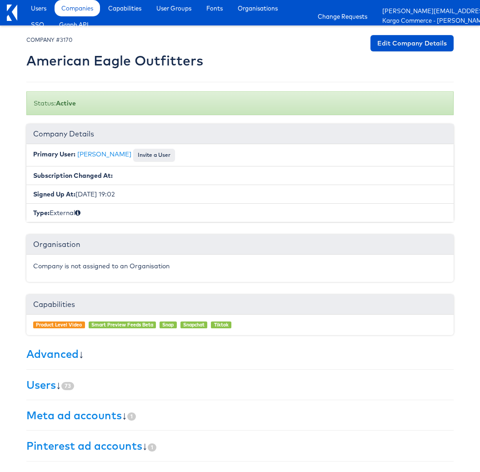
click at [68, 41] on small "COMPANY #3170" at bounding box center [49, 39] width 46 height 7
copy small "3170"
click at [67, 65] on h2 "American Eagle Outfitters" at bounding box center [114, 60] width 177 height 15
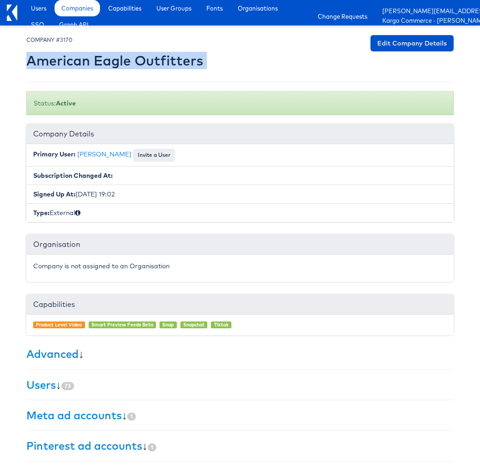
click at [67, 65] on h2 "American Eagle Outfitters" at bounding box center [114, 60] width 177 height 15
copy div "American Eagle Outfitters Edit Company Details"
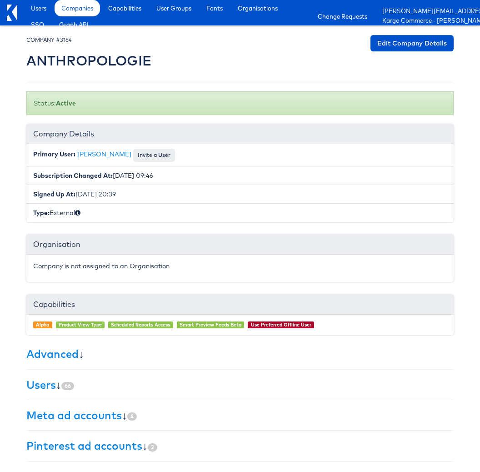
click at [65, 40] on small "COMPANY #3164" at bounding box center [48, 39] width 45 height 7
copy small "3164"
click at [84, 60] on h2 "ANTHROPOLOGIE" at bounding box center [88, 60] width 125 height 15
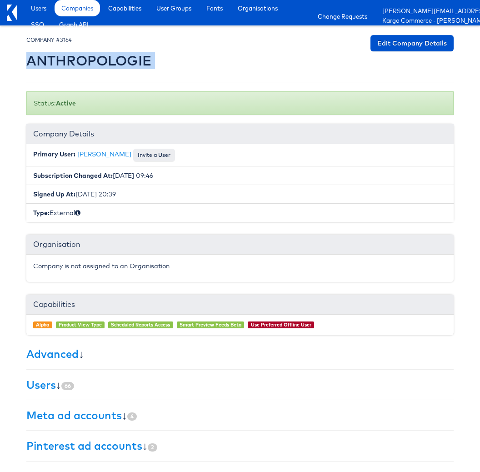
click at [84, 60] on h2 "ANTHROPOLOGIE" at bounding box center [88, 60] width 125 height 15
copy div "ANTHROPOLOGIE Edit Company Details"
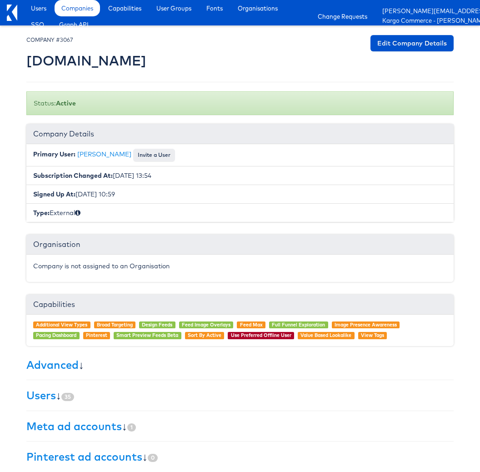
click at [70, 40] on small "COMPANY #3067" at bounding box center [49, 39] width 47 height 7
copy small "3067"
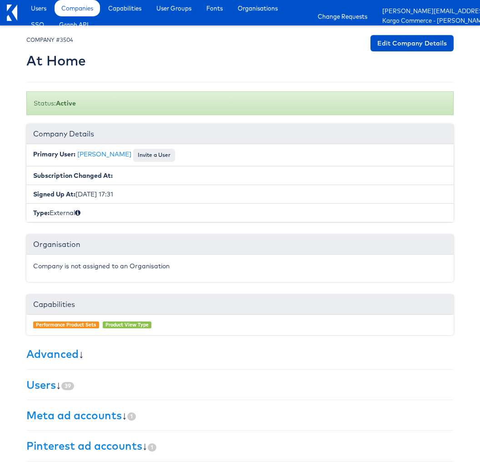
click at [66, 40] on small "COMPANY #3504" at bounding box center [49, 39] width 47 height 7
copy small "3504"
click at [59, 65] on h2 "At Home" at bounding box center [56, 60] width 60 height 15
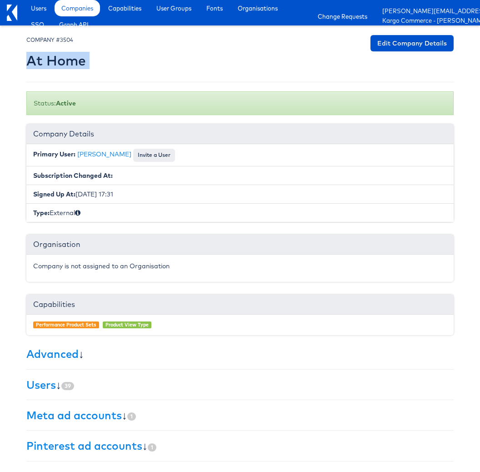
click at [59, 65] on h2 "At Home" at bounding box center [56, 60] width 60 height 15
copy div "At Home Edit Company Details"
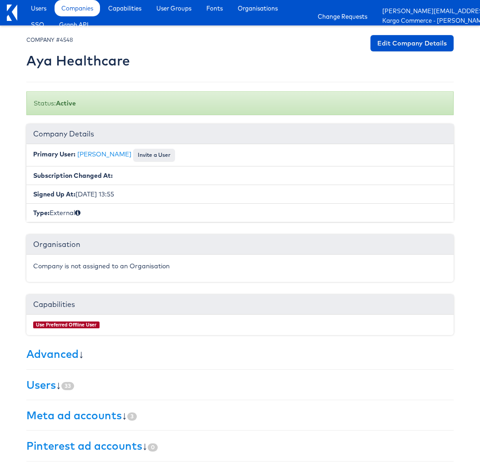
click at [68, 41] on small "COMPANY #4548" at bounding box center [49, 39] width 46 height 7
copy small "4548"
click at [94, 61] on h2 "Aya Healthcare" at bounding box center [78, 60] width 104 height 15
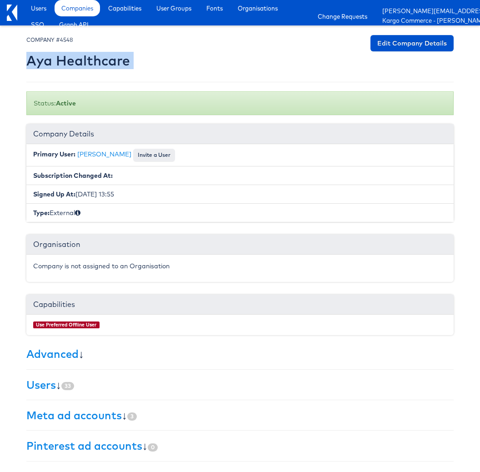
click at [94, 61] on h2 "Aya Healthcare" at bounding box center [78, 60] width 104 height 15
copy div "Aya Healthcare Edit Company Details"
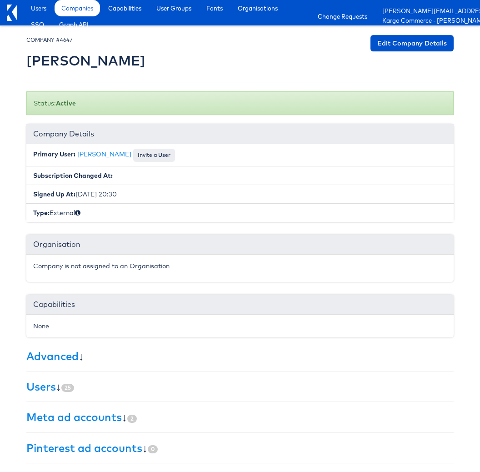
click at [65, 41] on small "COMPANY #4647" at bounding box center [49, 39] width 46 height 7
copy small "4647"
click at [37, 61] on h2 "Belk" at bounding box center [85, 60] width 119 height 15
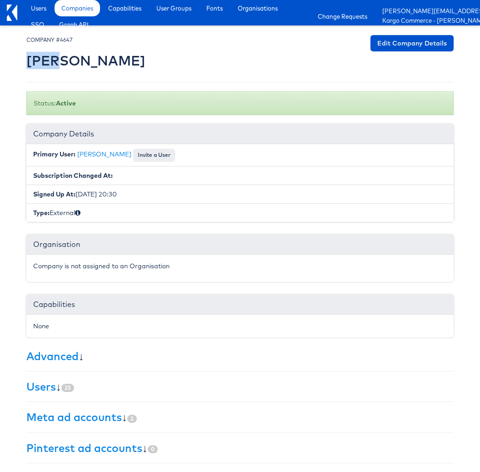
copy h2 "Belk"
click at [65, 37] on small "COMPANY #4746" at bounding box center [49, 39] width 46 height 7
copy small "4746"
click at [54, 63] on h2 "Boot Barn" at bounding box center [60, 60] width 68 height 15
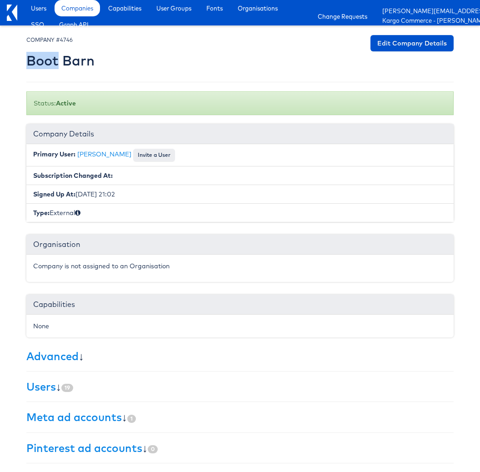
click at [54, 63] on h2 "Boot Barn" at bounding box center [60, 60] width 68 height 15
click at [53, 63] on h2 "Boot Barn" at bounding box center [60, 60] width 68 height 15
copy div "Boot Barn Edit Company Details"
click at [70, 41] on small "COMPANY #4680" at bounding box center [49, 39] width 47 height 7
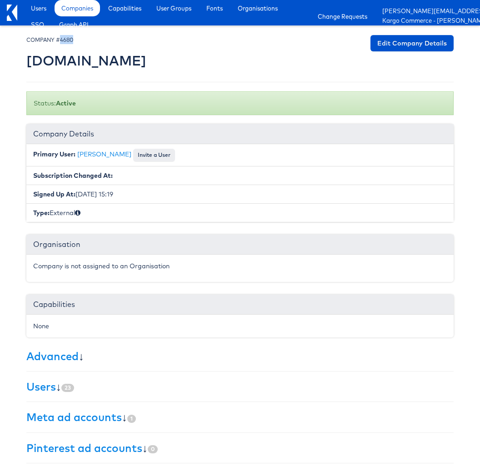
copy small "4680"
click at [57, 65] on h2 "Cars.com" at bounding box center [86, 60] width 120 height 15
click at [57, 64] on h2 "Cars.com" at bounding box center [86, 60] width 120 height 15
copy div "Cars.com Edit Company Details"
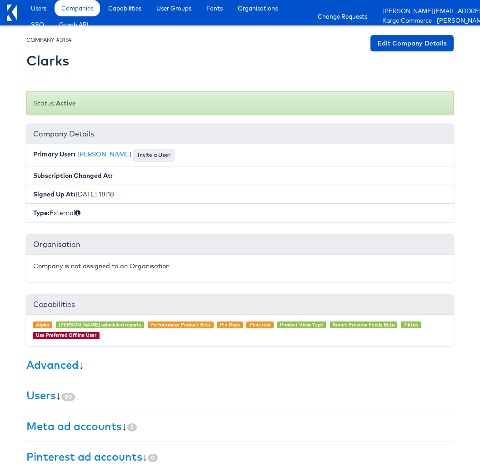
click at [65, 40] on small "COMPANY #3184" at bounding box center [48, 39] width 45 height 7
copy small "3184"
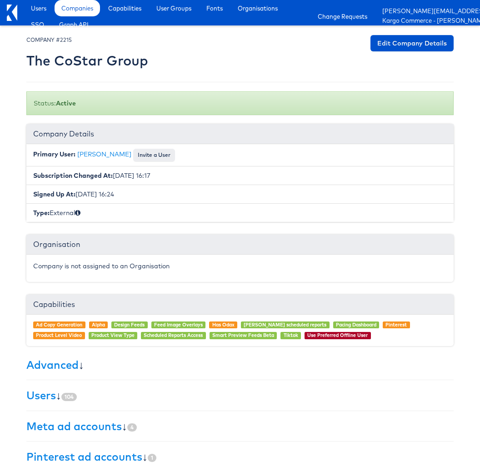
click at [63, 39] on small "COMPANY #2215" at bounding box center [48, 39] width 45 height 7
copy small "2215"
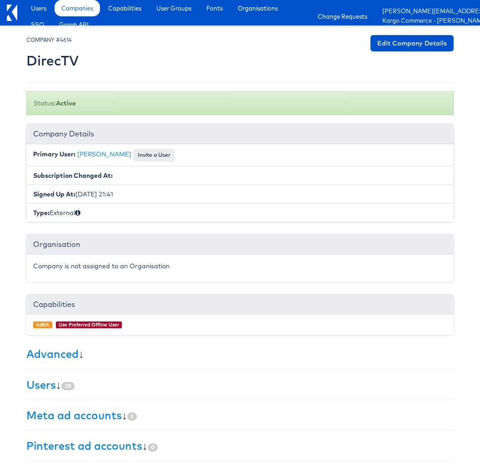
click at [63, 36] on small "COMPANY #4614" at bounding box center [48, 39] width 45 height 7
copy small "4614"
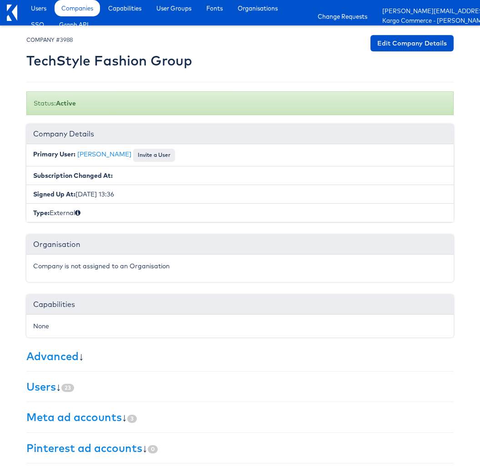
click at [69, 38] on small "COMPANY #3988" at bounding box center [49, 39] width 46 height 7
copy small "3988"
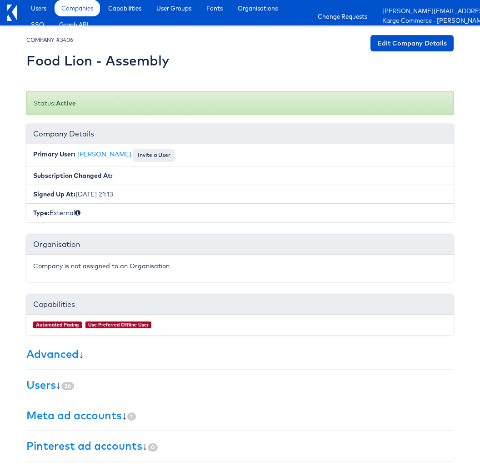
click at [70, 38] on small "COMPANY #3406" at bounding box center [49, 39] width 47 height 7
copy small "3406"
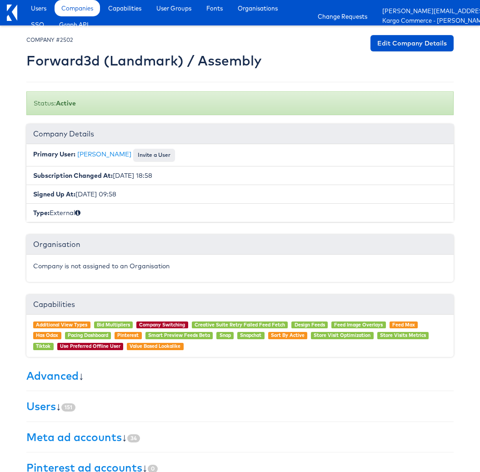
click at [70, 42] on small "COMPANY #2502" at bounding box center [49, 39] width 47 height 7
copy small "2502"
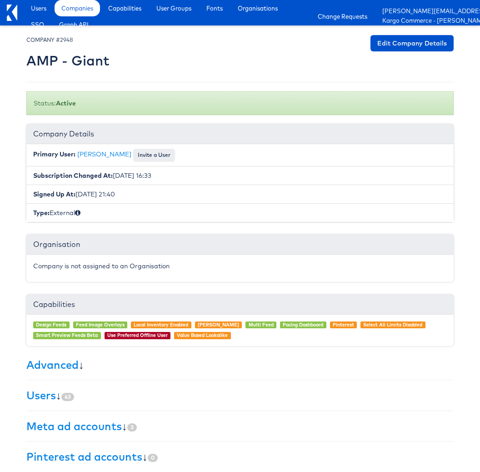
click at [67, 36] on small "COMPANY #2948" at bounding box center [49, 39] width 46 height 7
copy small "2948"
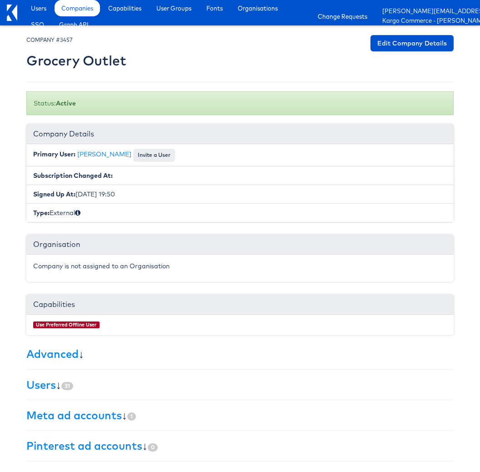
click at [65, 36] on small "COMPANY #3457" at bounding box center [49, 39] width 46 height 7
copy small "3457"
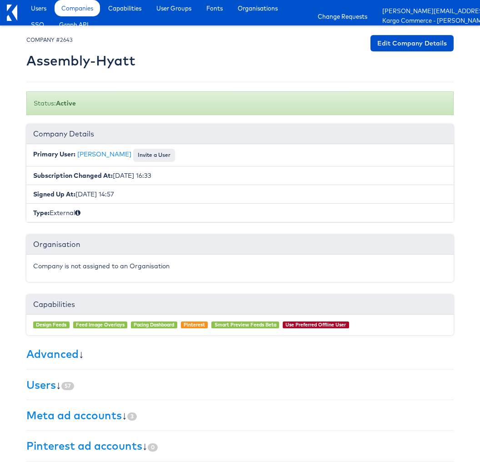
click at [68, 38] on small "COMPANY #2643" at bounding box center [49, 39] width 46 height 7
copy small "2643"
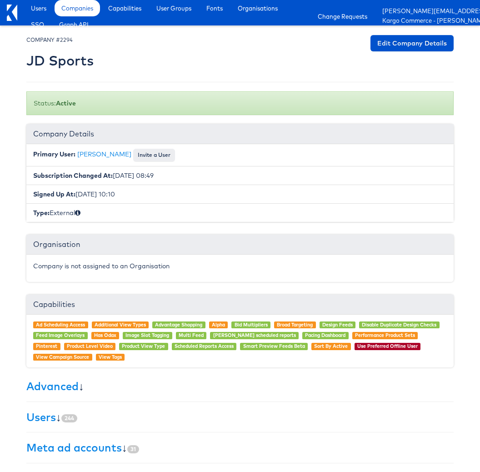
click at [68, 44] on div "COMPANY #2294 JD Sports" at bounding box center [59, 54] width 67 height 38
click at [68, 40] on small "COMPANY #2294" at bounding box center [49, 39] width 46 height 7
copy small "2294"
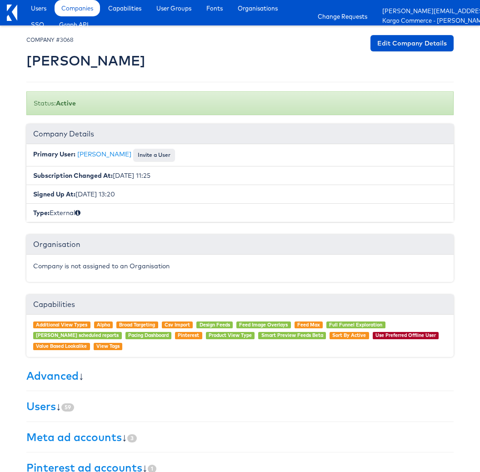
click at [66, 40] on small "COMPANY #3068" at bounding box center [49, 39] width 47 height 7
copy small "3068"
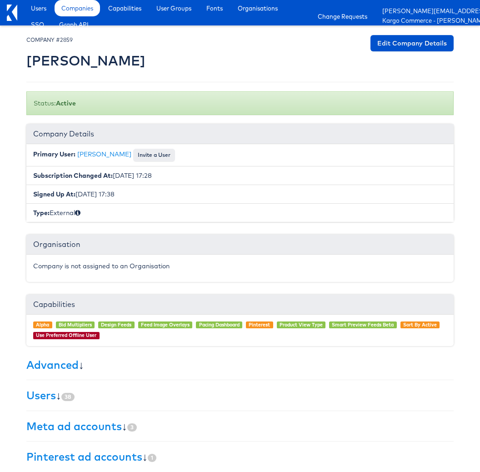
click at [69, 43] on small "COMPANY #2859" at bounding box center [49, 39] width 46 height 7
copy small "2859"
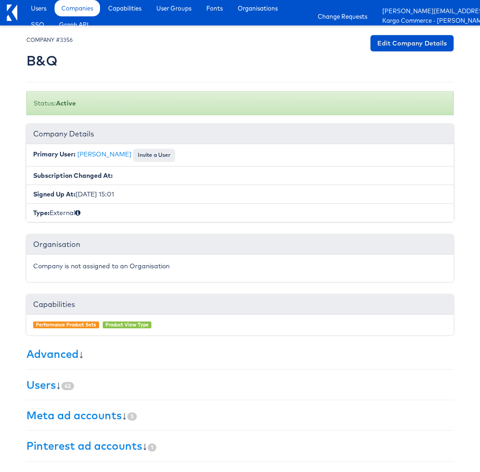
click at [68, 36] on small "COMPANY #3356" at bounding box center [49, 39] width 46 height 7
copy small "3356"
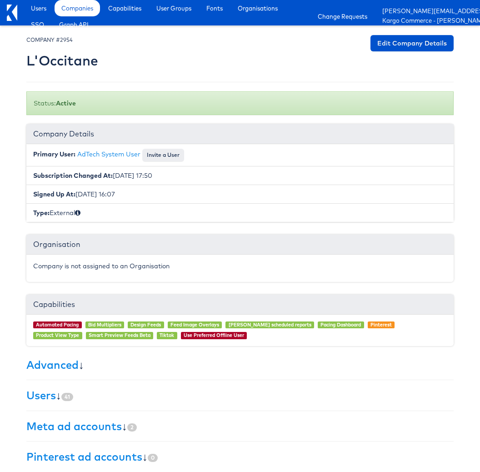
click at [67, 40] on small "COMPANY #2954" at bounding box center [49, 39] width 46 height 7
copy small "2954"
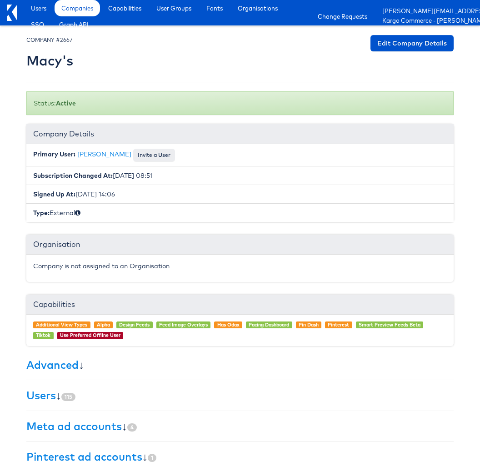
click at [66, 40] on small "COMPANY #2667" at bounding box center [49, 39] width 46 height 7
copy small "2667"
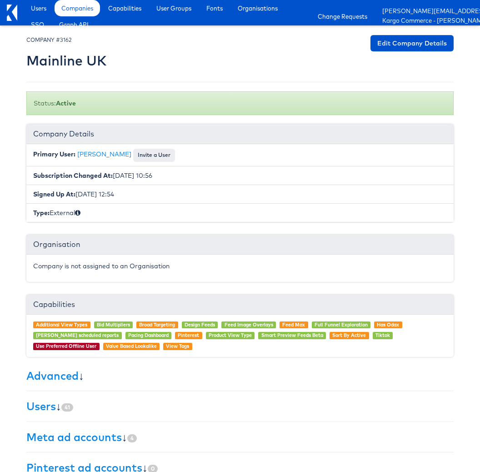
click at [69, 38] on small "COMPANY #3162" at bounding box center [48, 39] width 45 height 7
copy small "3162"
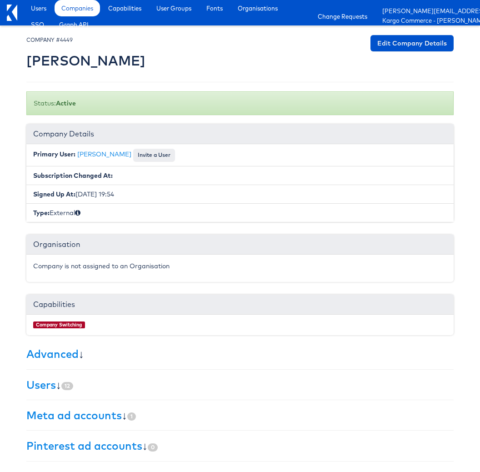
click at [70, 43] on small "COMPANY #4449" at bounding box center [49, 39] width 46 height 7
copy small "4449"
click at [70, 40] on small "COMPANY #4383" at bounding box center [49, 39] width 46 height 7
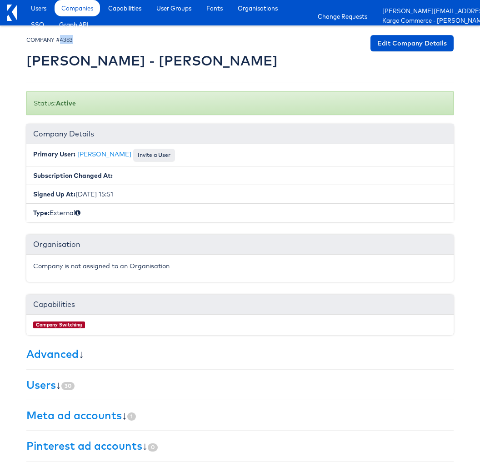
copy small "4383"
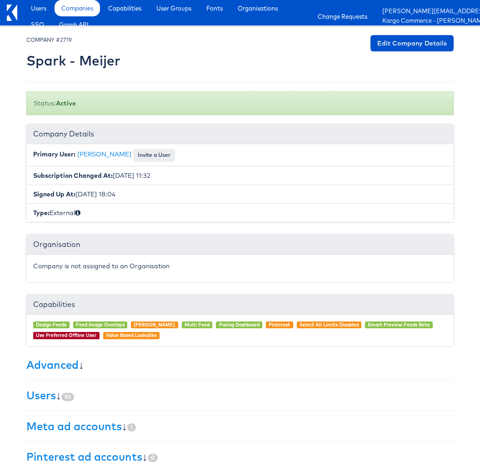
click at [66, 39] on small "COMPANY #2719" at bounding box center [48, 39] width 45 height 7
copy small "2719"
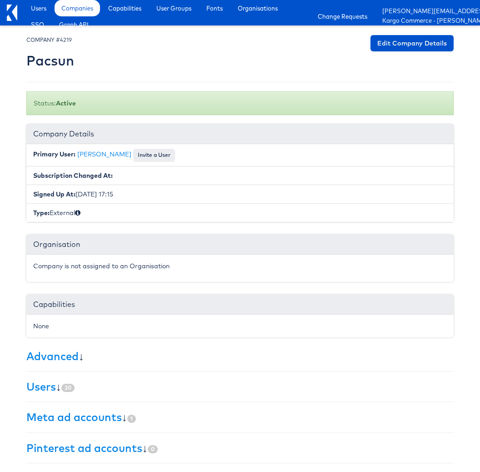
click at [68, 40] on small "COMPANY #4219" at bounding box center [48, 39] width 45 height 7
click at [67, 40] on small "COMPANY #4219" at bounding box center [48, 39] width 45 height 7
copy small "4219"
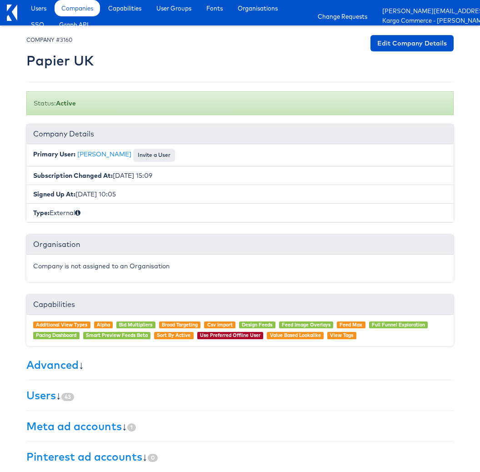
click at [68, 41] on small "COMPANY #3160" at bounding box center [49, 39] width 46 height 7
copy small "3160"
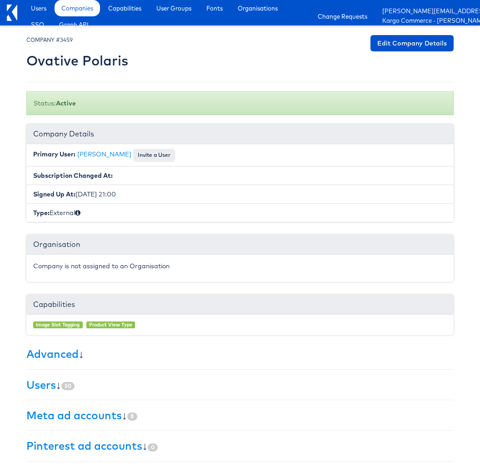
click at [64, 43] on div "COMPANY #3459 Ovative Polaris" at bounding box center [77, 54] width 102 height 38
copy small "3459"
click at [65, 39] on small "COMPANY #4615" at bounding box center [48, 39] width 45 height 7
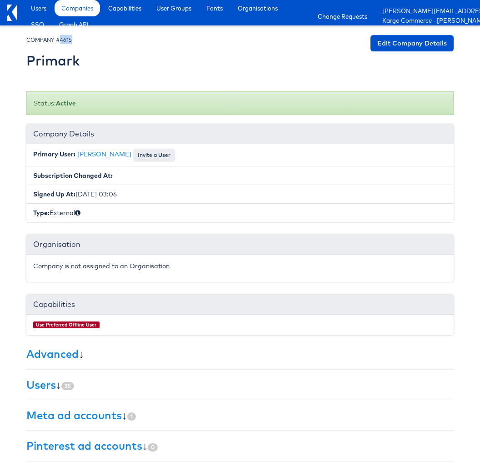
copy small "4615"
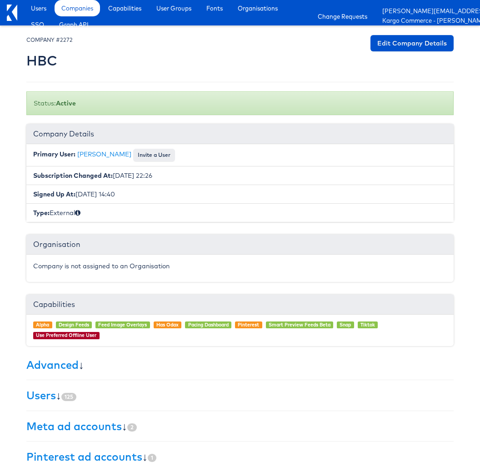
click at [64, 38] on small "COMPANY #2272" at bounding box center [49, 39] width 46 height 7
click at [63, 38] on small "COMPANY #2272" at bounding box center [49, 39] width 46 height 7
copy small "2272"
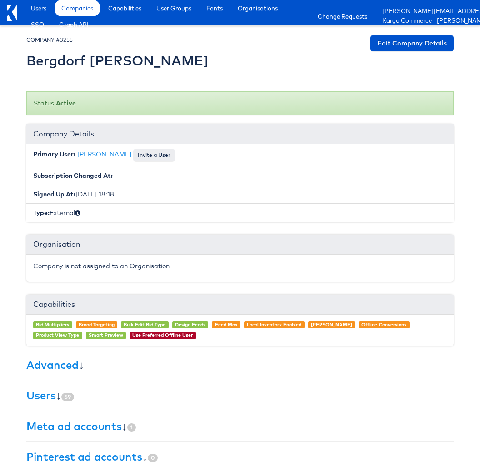
click at [65, 38] on small "COMPANY #3255" at bounding box center [49, 39] width 46 height 7
click at [70, 40] on small "COMPANY #3255" at bounding box center [49, 39] width 46 height 7
copy small "3255"
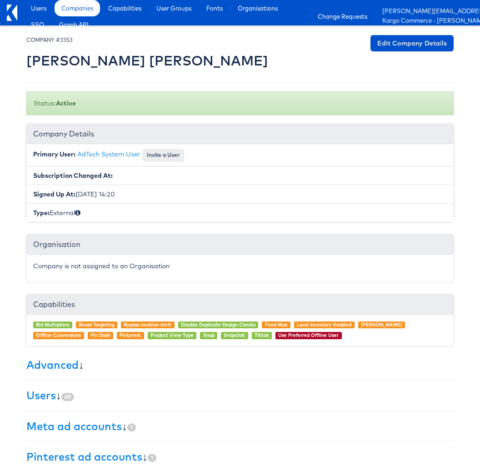
click at [66, 42] on small "COMPANY #3353" at bounding box center [49, 39] width 46 height 7
copy small "3353"
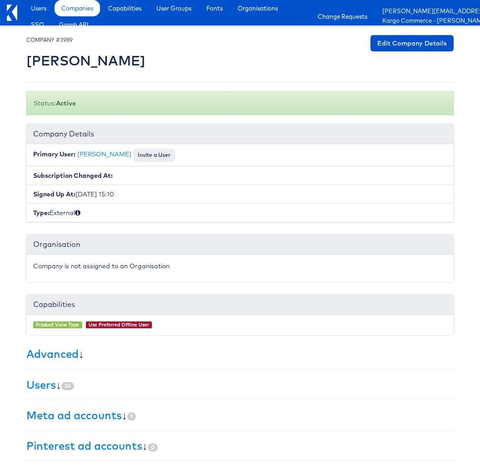
click at [65, 39] on small "COMPANY #3989" at bounding box center [49, 39] width 46 height 7
drag, startPoint x: 65, startPoint y: 39, endPoint x: 68, endPoint y: 45, distance: 7.3
click at [65, 39] on small "COMPANY #3989" at bounding box center [49, 39] width 46 height 7
copy small "3989"
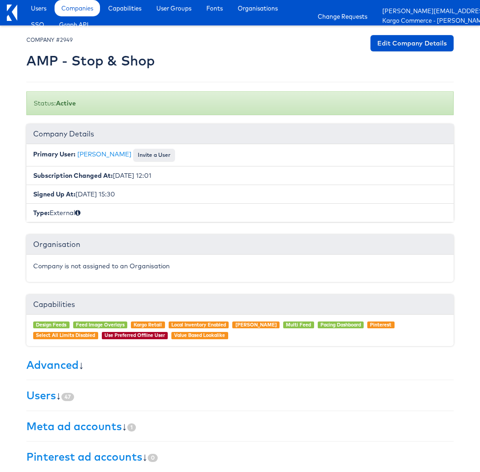
click at [70, 41] on small "COMPANY #2949" at bounding box center [49, 39] width 46 height 7
copy small "2949"
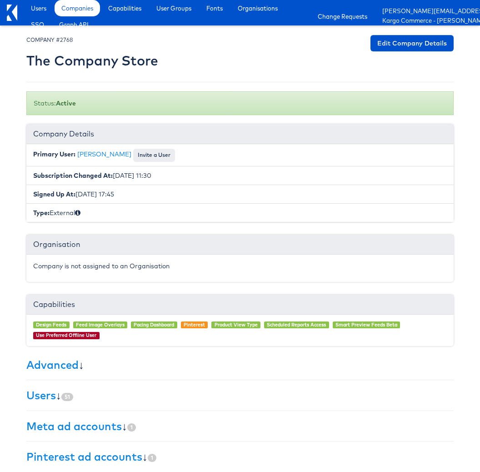
click at [70, 39] on small "COMPANY #2768" at bounding box center [49, 39] width 46 height 7
copy small "2768"
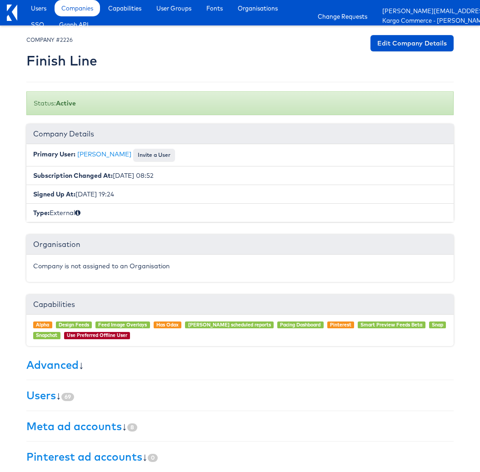
click at [70, 39] on small "COMPANY #2226" at bounding box center [49, 39] width 46 height 7
copy small "2226"
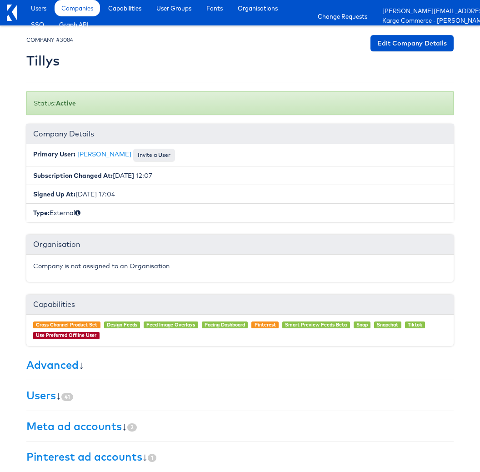
click at [64, 40] on small "COMPANY #3084" at bounding box center [49, 39] width 47 height 7
click at [63, 40] on small "COMPANY #3084" at bounding box center [49, 39] width 47 height 7
copy small "3084"
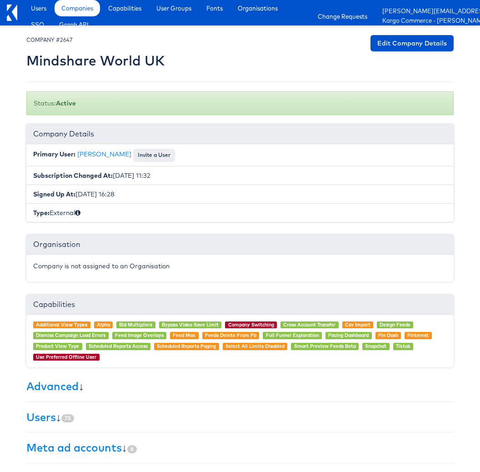
click at [69, 39] on small "COMPANY #2647" at bounding box center [49, 39] width 46 height 7
copy small "2647"
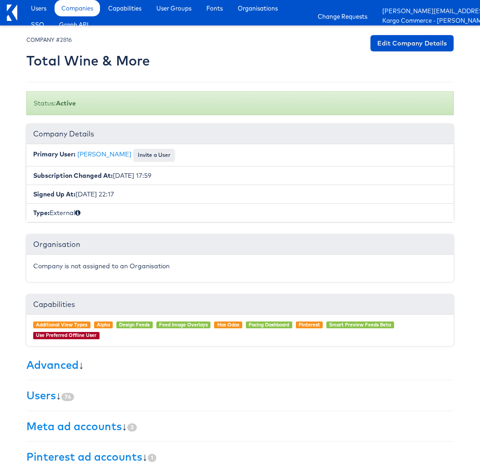
click at [68, 36] on small "COMPANY #2816" at bounding box center [48, 39] width 45 height 7
copy small "2816"
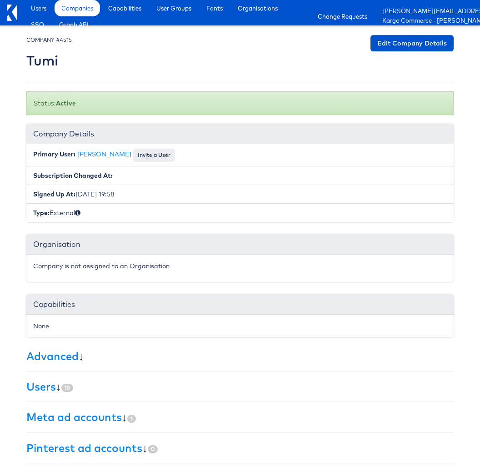
click at [67, 41] on small "COMPANY #4515" at bounding box center [48, 39] width 45 height 7
copy small "4515"
click at [67, 38] on small "COMPANY #3246" at bounding box center [49, 39] width 46 height 7
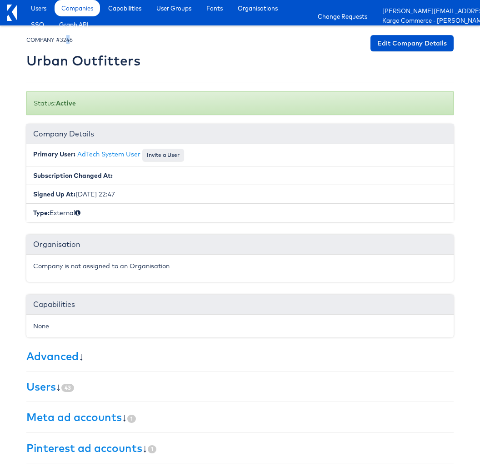
click at [68, 38] on small "COMPANY #3246" at bounding box center [49, 39] width 46 height 7
copy small "3246"
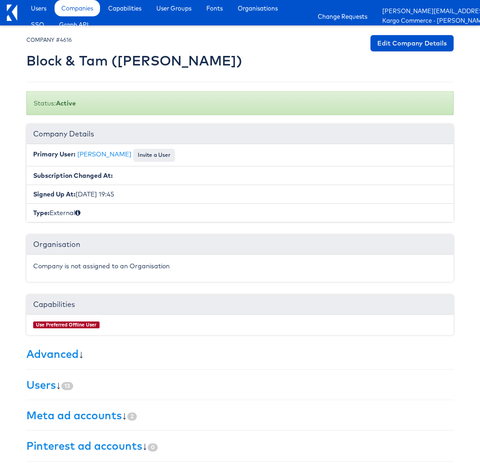
click at [68, 39] on small "COMPANY #4616" at bounding box center [48, 39] width 45 height 7
click at [69, 39] on small "COMPANY #4616" at bounding box center [48, 39] width 45 height 7
copy small "4616"
click at [67, 39] on small "COMPANY #3547" at bounding box center [49, 39] width 46 height 7
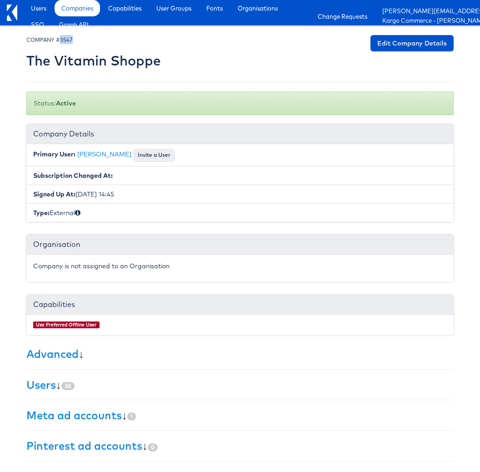
copy small "3547"
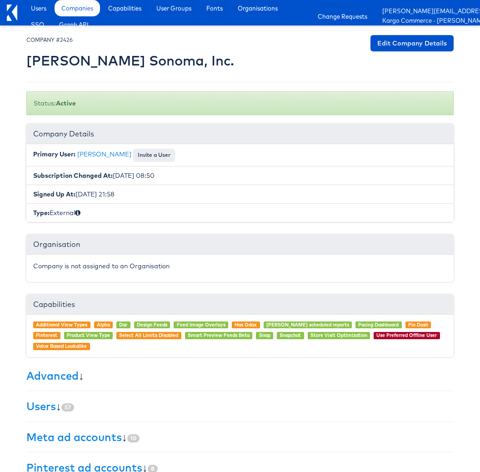
click at [66, 39] on small "COMPANY #2426" at bounding box center [49, 39] width 46 height 7
copy small "2426"
